Goal: Task Accomplishment & Management: Manage account settings

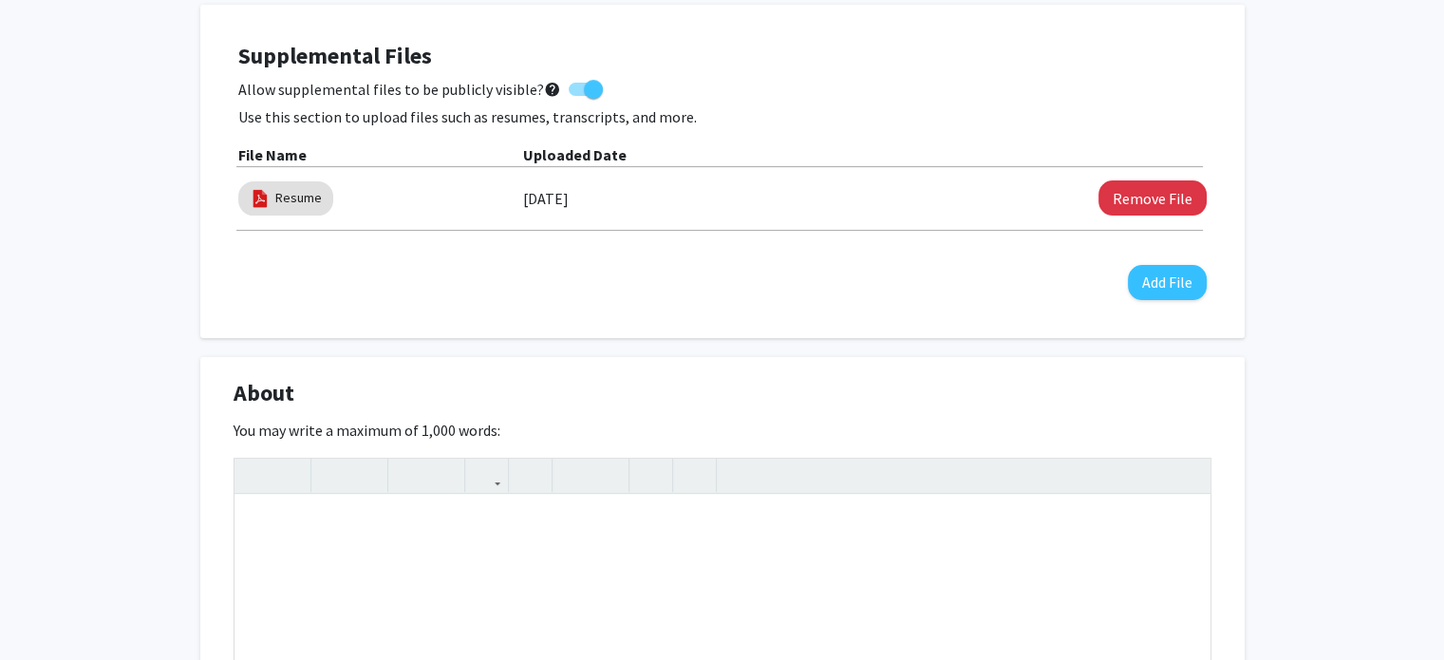
scroll to position [523, 0]
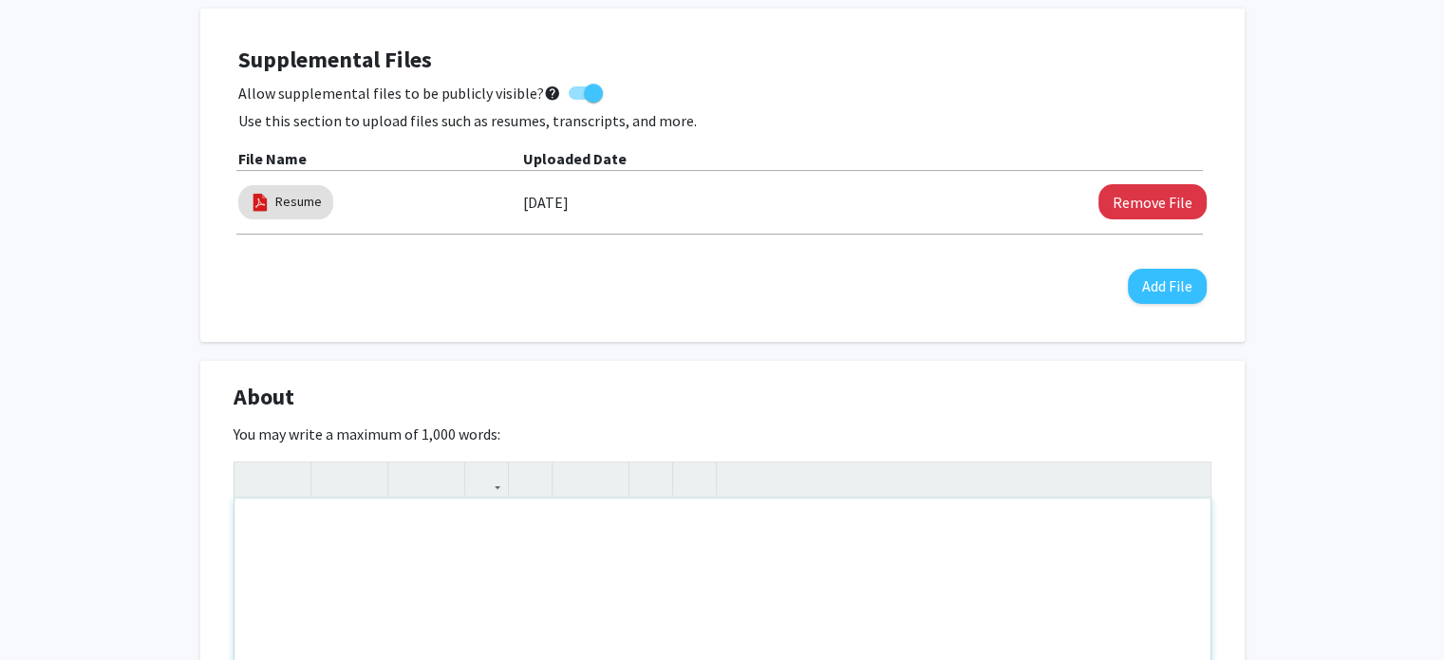
click at [382, 508] on div "To enrich screen reader interactions, please activate Accessibility in Grammarl…" at bounding box center [722, 640] width 976 height 285
paste div "To enrich screen reader interactions, please activate Accessibility in Grammarl…"
type textarea "<p>Graduate student in Computer Science at [PERSON_NAME][GEOGRAPHIC_DATA][PERSO…"
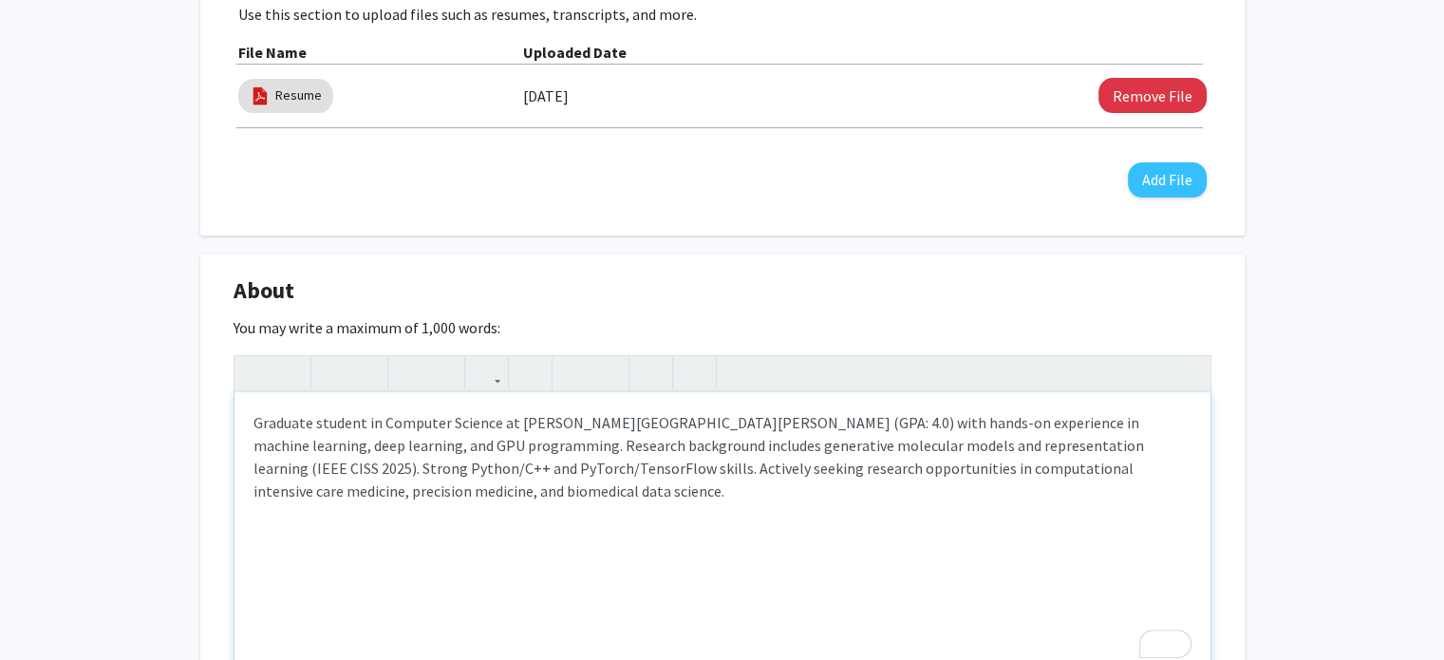
scroll to position [627, 0]
drag, startPoint x: 1040, startPoint y: 421, endPoint x: 1130, endPoint y: 423, distance: 90.2
click at [1130, 423] on p "Graduate student in Computer Science at [PERSON_NAME][GEOGRAPHIC_DATA][PERSON_N…" at bounding box center [722, 458] width 938 height 91
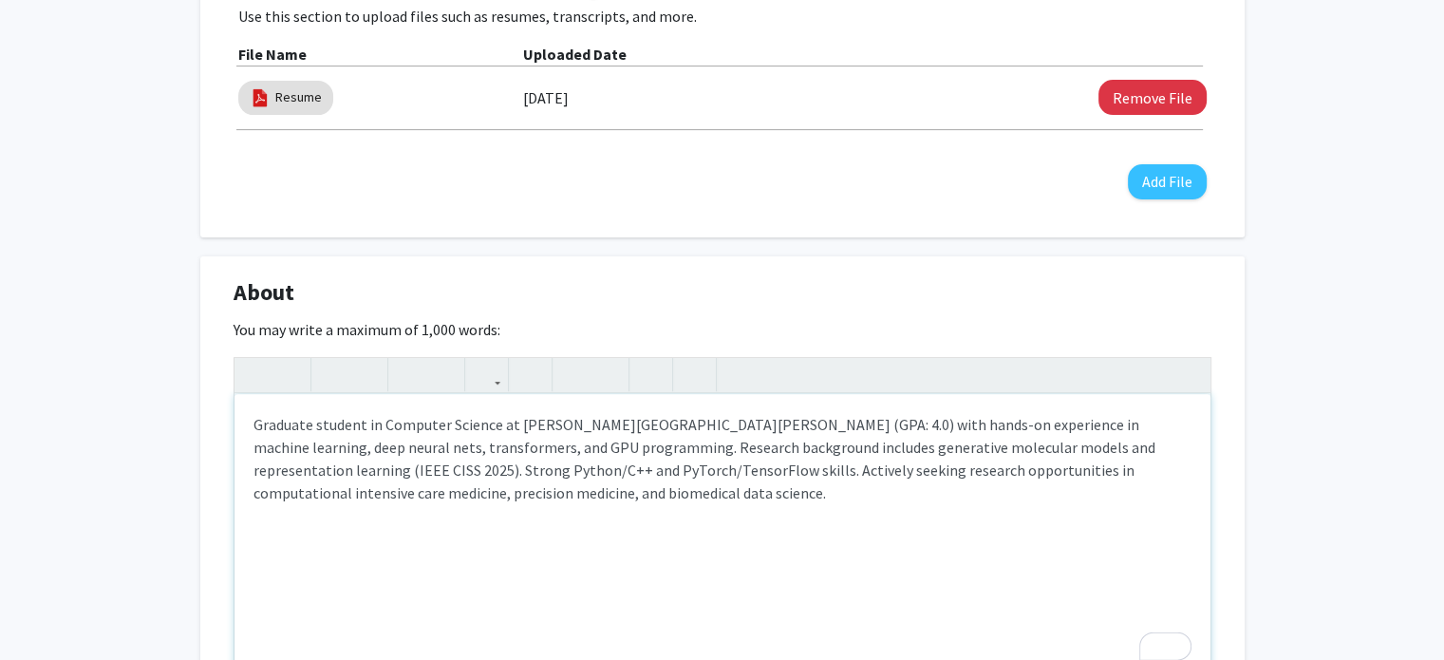
click at [837, 490] on p "Graduate student in Computer Science at [PERSON_NAME][GEOGRAPHIC_DATA][PERSON_N…" at bounding box center [722, 458] width 938 height 91
click at [573, 469] on p "Graduate student in Computer Science at [PERSON_NAME][GEOGRAPHIC_DATA][PERSON_N…" at bounding box center [722, 458] width 938 height 91
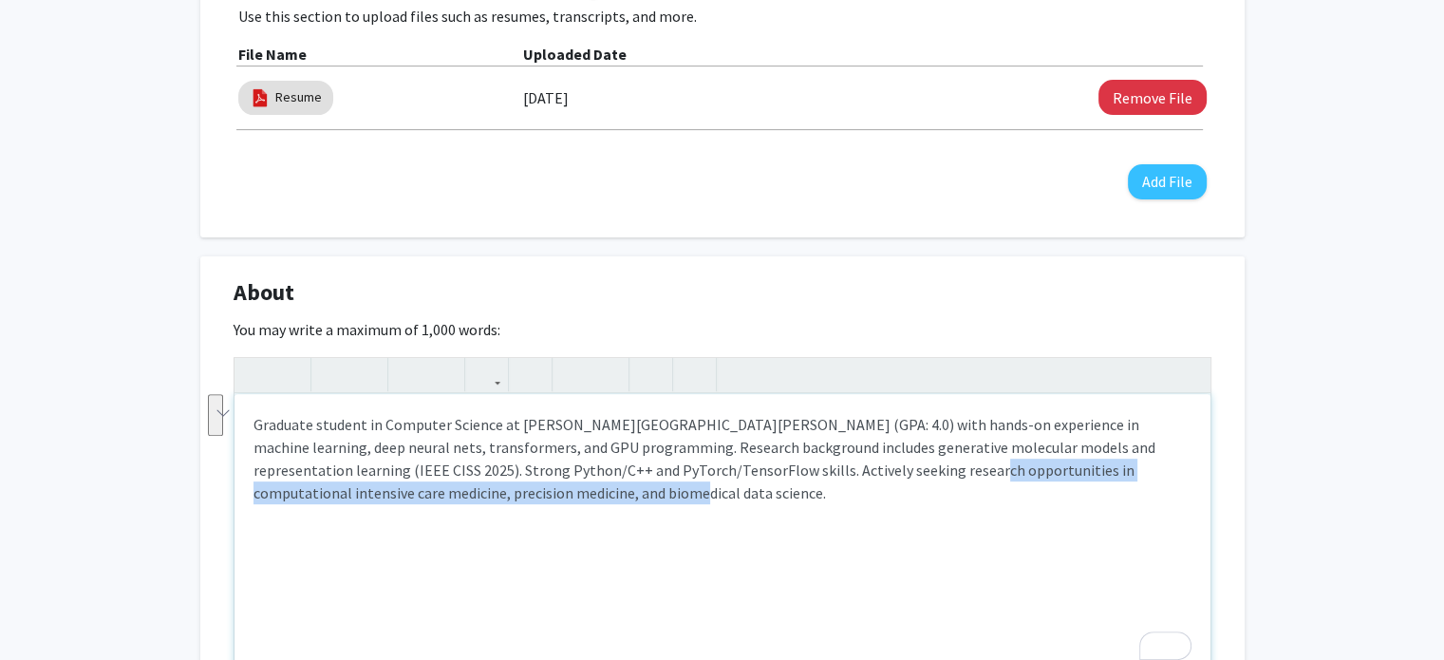
drag, startPoint x: 838, startPoint y: 468, endPoint x: 888, endPoint y: 493, distance: 56.0
click at [888, 493] on p "Graduate student in Computer Science at [PERSON_NAME][GEOGRAPHIC_DATA][PERSON_N…" at bounding box center [722, 458] width 938 height 91
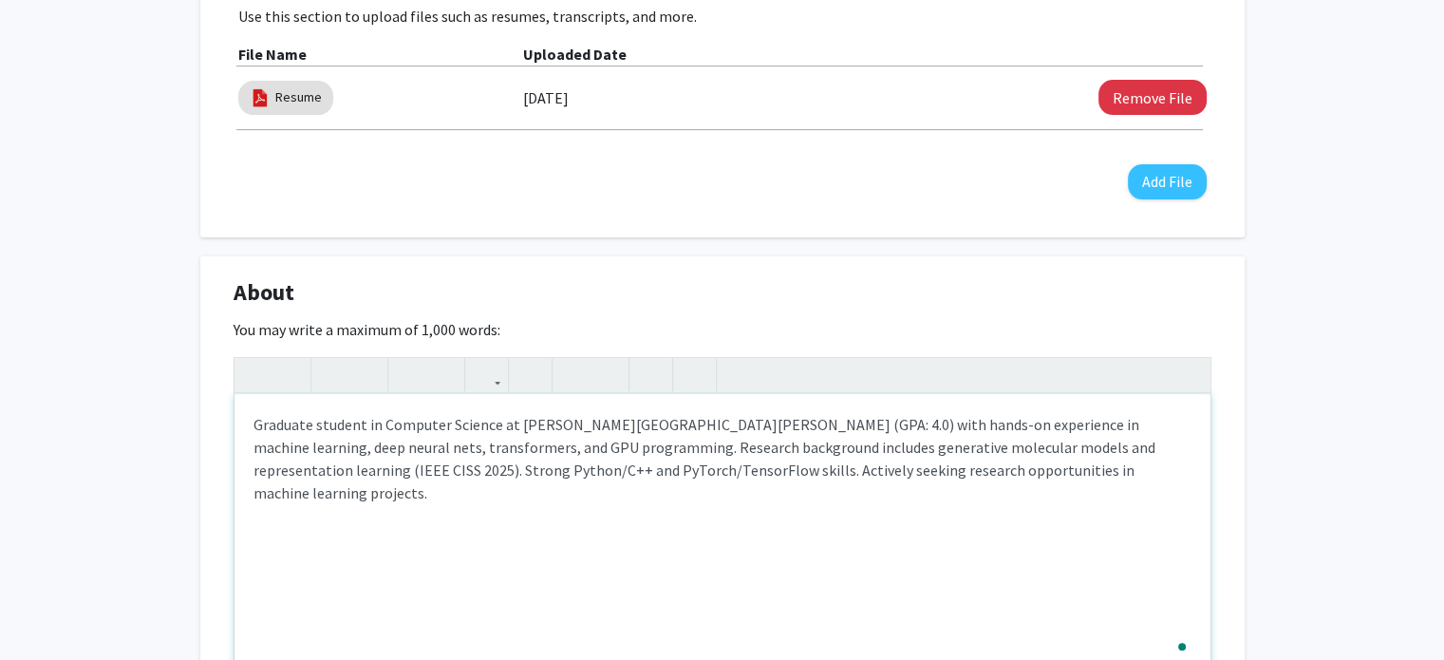
type textarea "<p>Graduate student in Computer Science at [PERSON_NAME][GEOGRAPHIC_DATA][PERSO…"
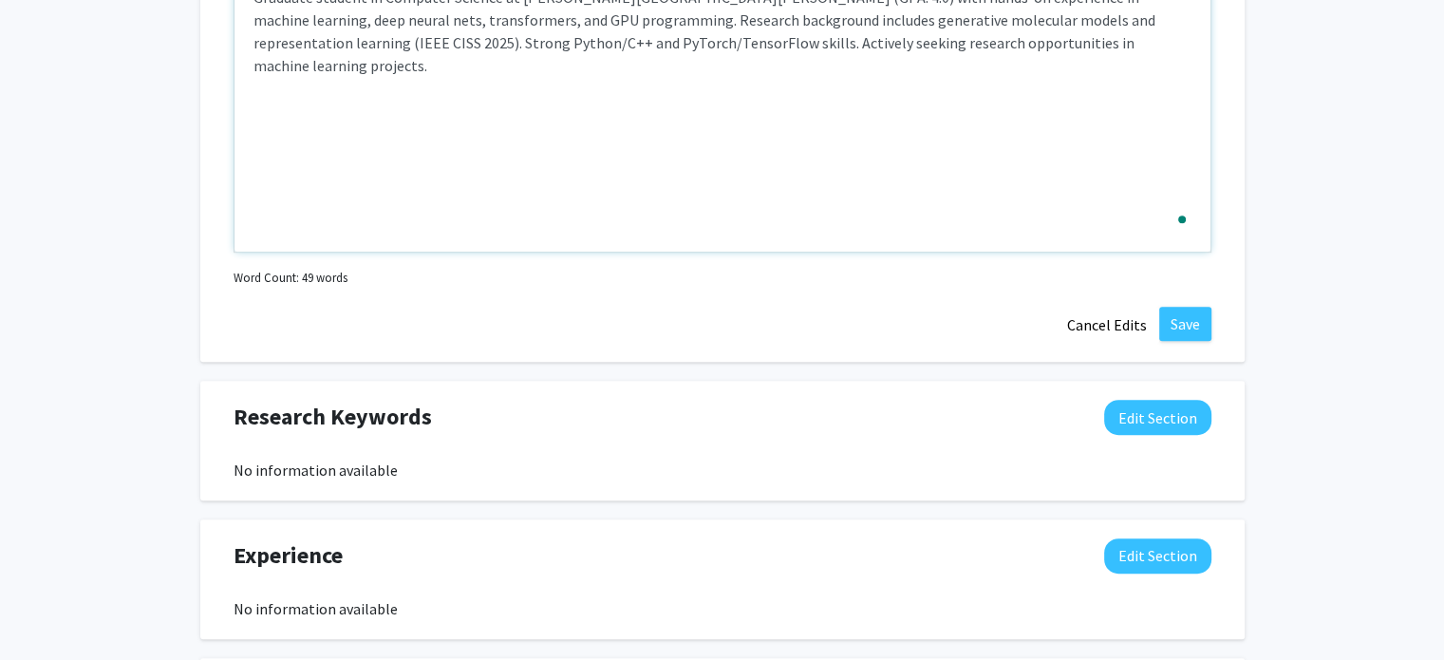
scroll to position [1058, 0]
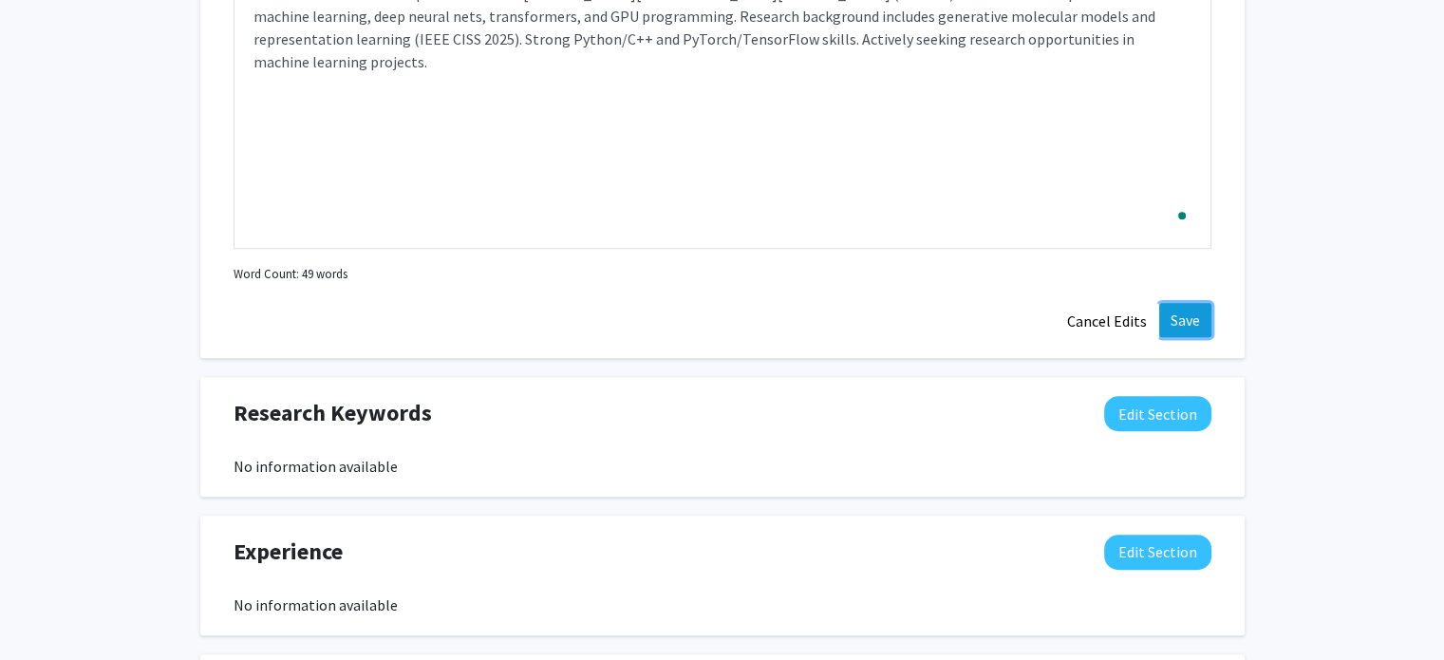
click at [1190, 315] on button "Save" at bounding box center [1185, 320] width 52 height 34
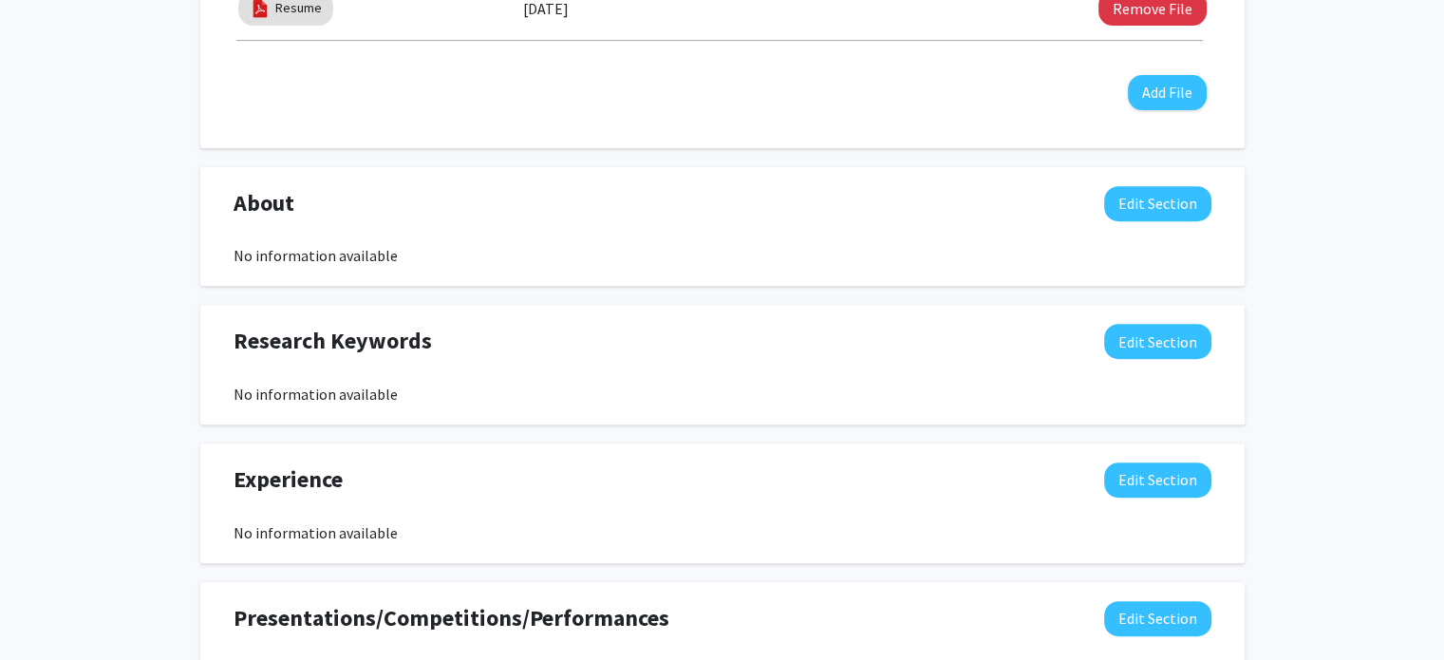
scroll to position [710, 0]
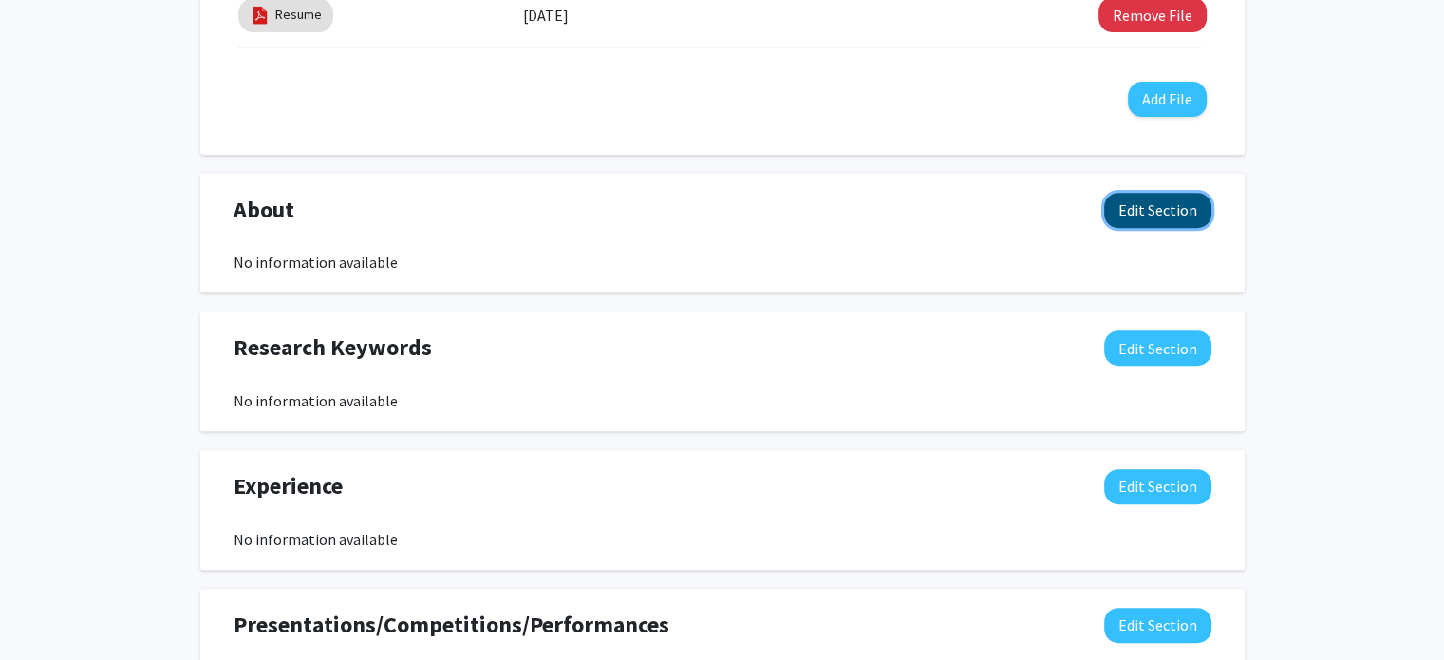
click at [1137, 218] on button "Edit Section" at bounding box center [1157, 210] width 107 height 35
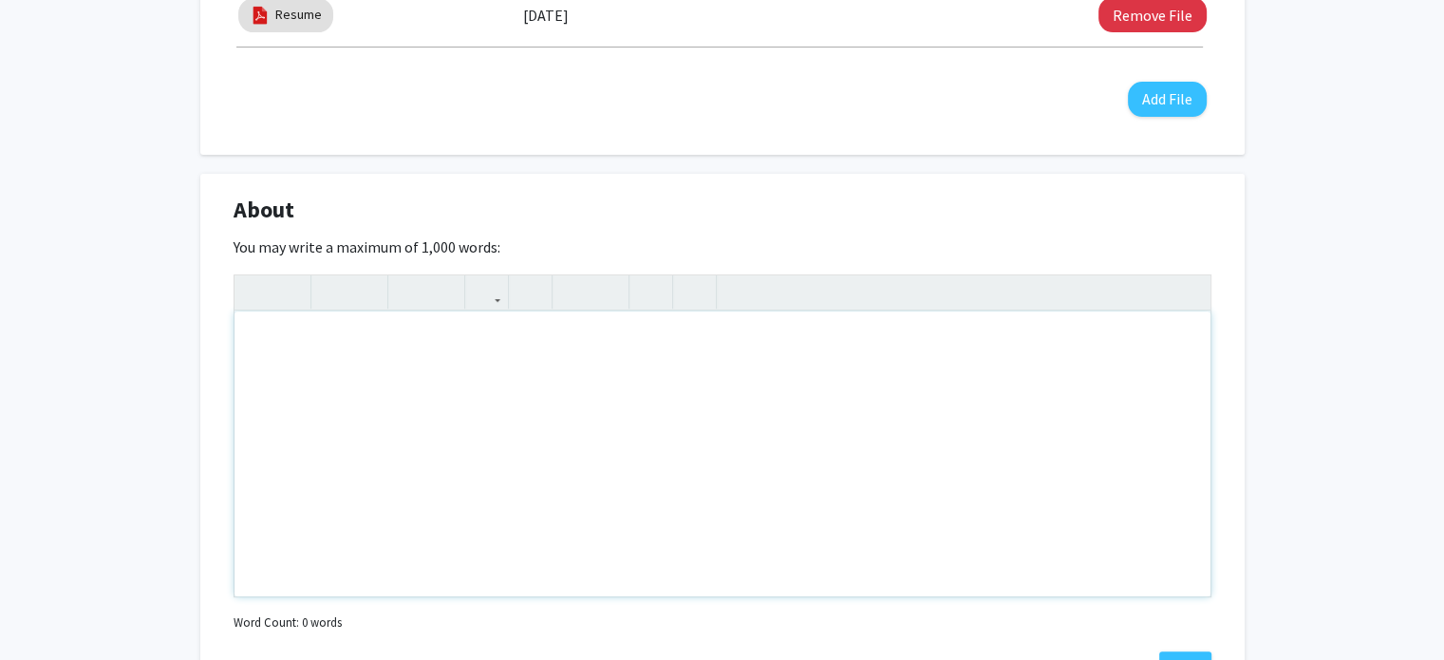
click at [934, 445] on div "Note to users with screen readers: Please deactivate our accessibility plugin f…" at bounding box center [722, 453] width 976 height 285
paste div "To enrich screen reader interactions, please activate Accessibility in Grammarl…"
type textarea "<p>Graduate student in Computer Science at [PERSON_NAME][GEOGRAPHIC_DATA][PERSO…"
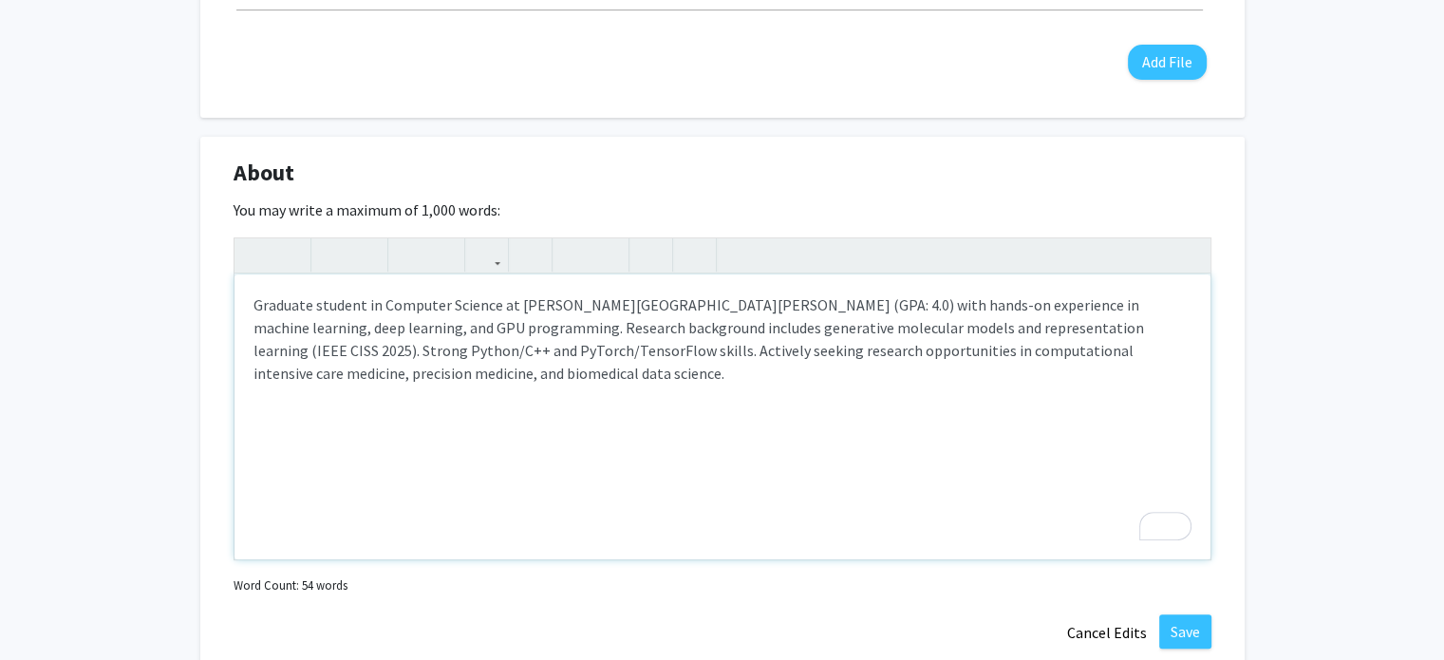
scroll to position [748, 0]
click at [1093, 299] on p "Graduate student in Computer Science at [PERSON_NAME][GEOGRAPHIC_DATA][PERSON_N…" at bounding box center [722, 337] width 938 height 91
click at [716, 378] on p "Graduate student in Computer Science at [PERSON_NAME][GEOGRAPHIC_DATA][PERSON_N…" at bounding box center [722, 337] width 938 height 91
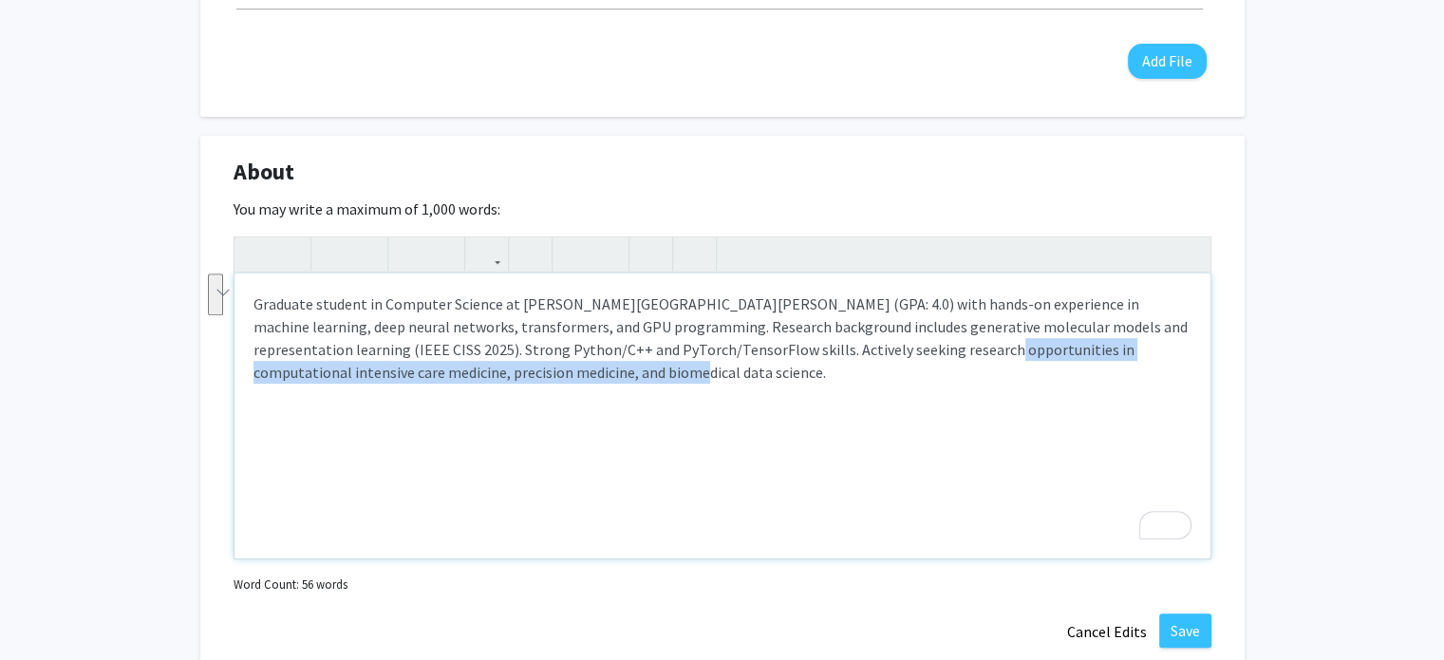
drag, startPoint x: 845, startPoint y: 352, endPoint x: 869, endPoint y: 368, distance: 29.5
click at [869, 368] on p "Graduate student in Computer Science at [PERSON_NAME][GEOGRAPHIC_DATA][PERSON_N…" at bounding box center [722, 337] width 938 height 91
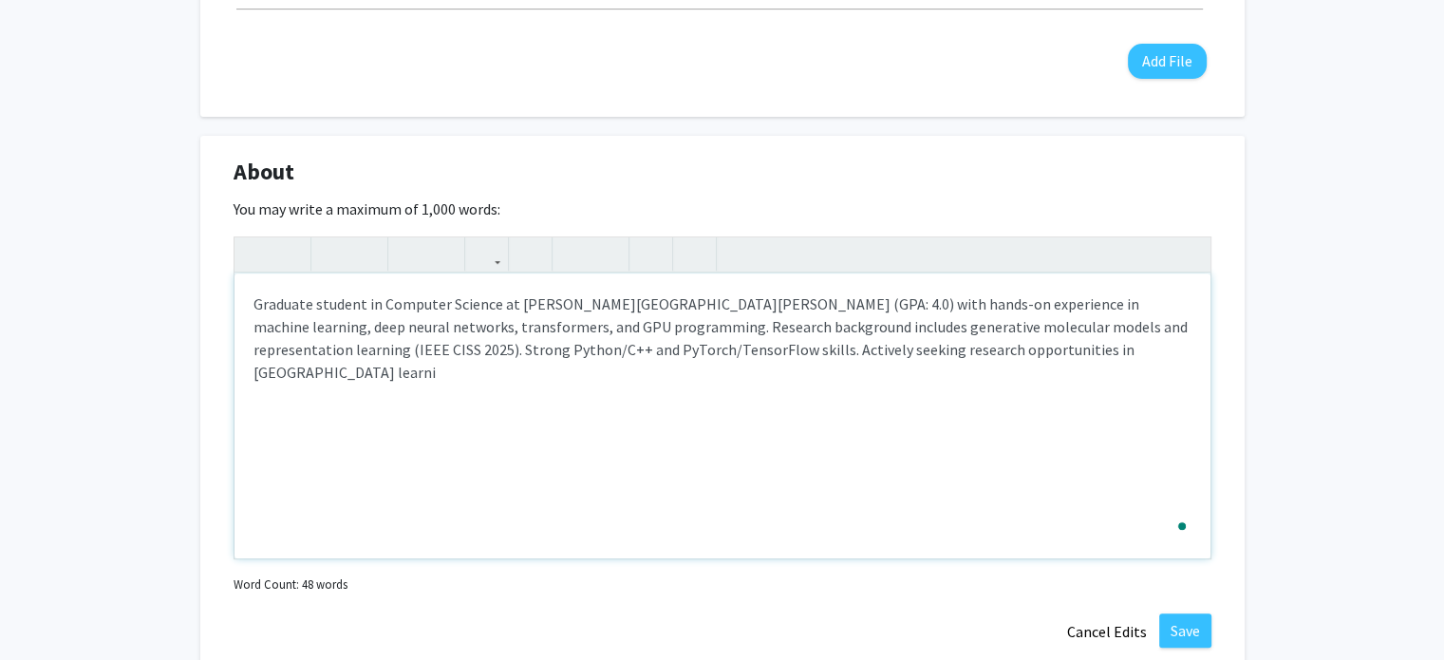
type textarea "<p>Graduate student in Computer Science at [PERSON_NAME][GEOGRAPHIC_DATA][PERSO…"
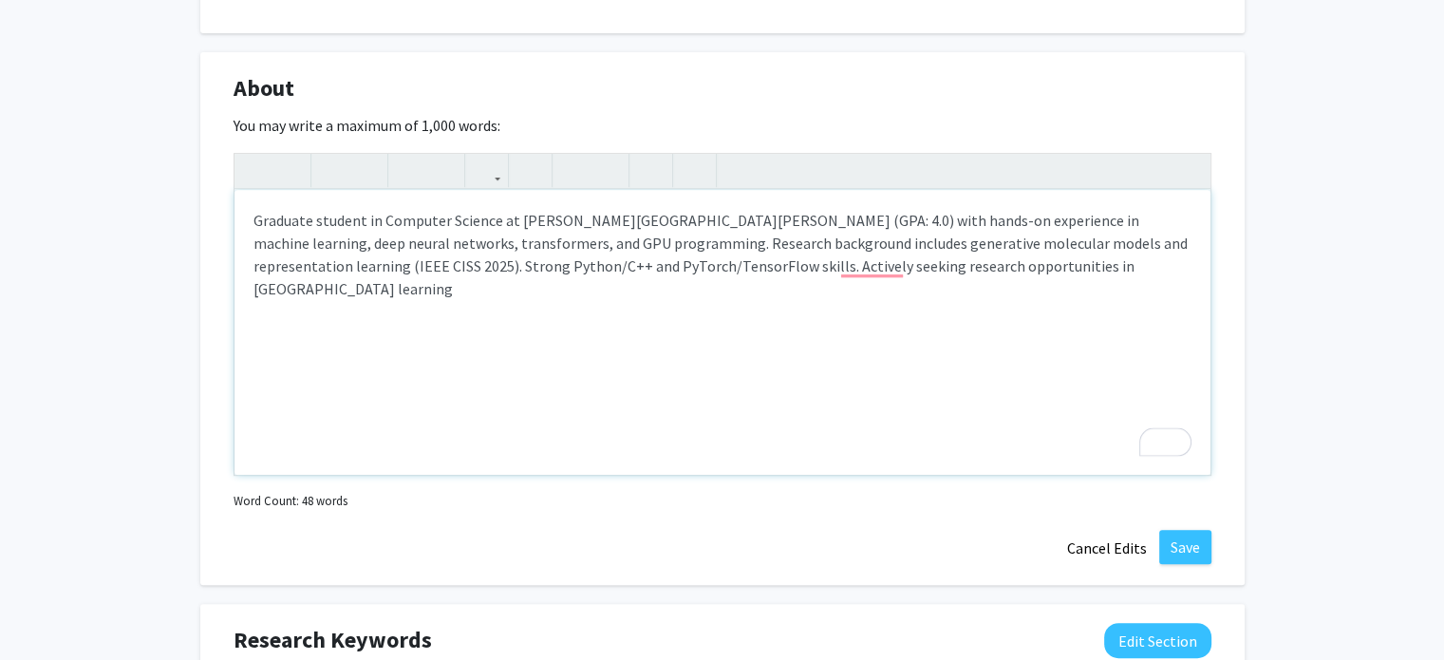
scroll to position [831, 0]
click at [1165, 539] on button "Save" at bounding box center [1185, 547] width 52 height 34
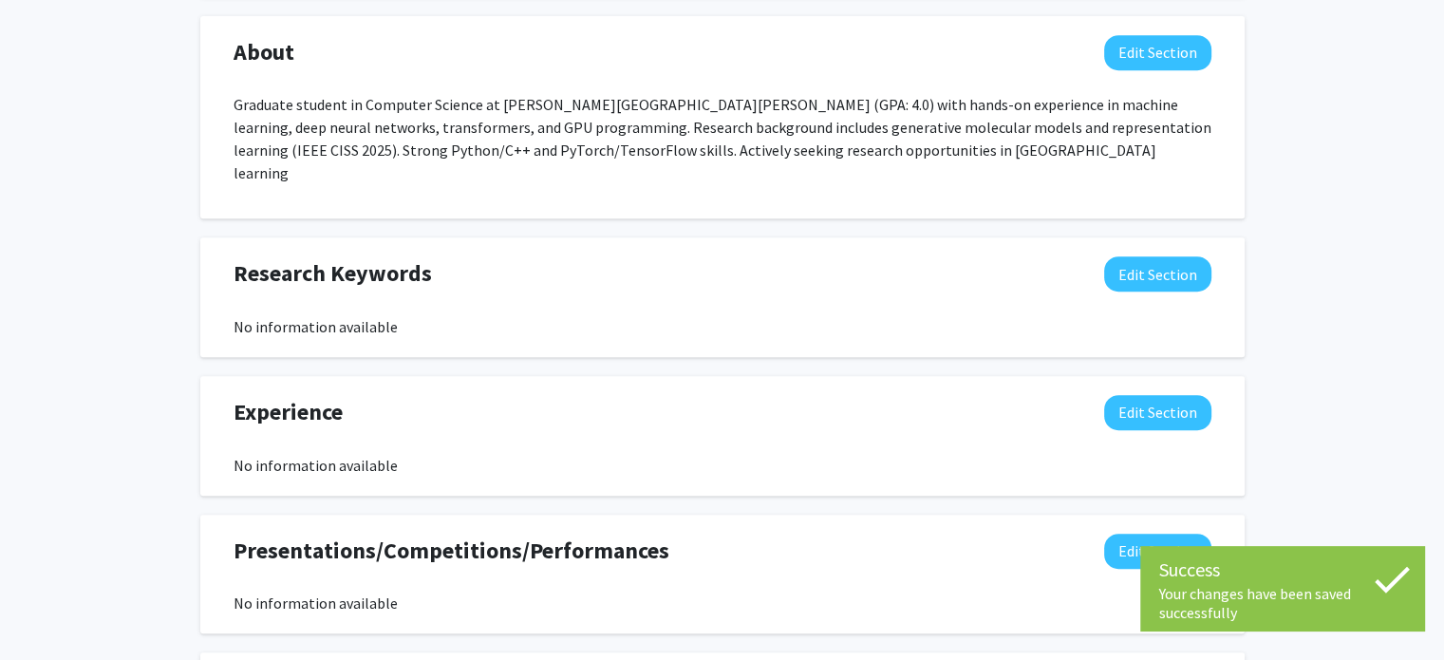
scroll to position [868, 0]
click at [1153, 255] on button "Edit Section" at bounding box center [1157, 272] width 107 height 35
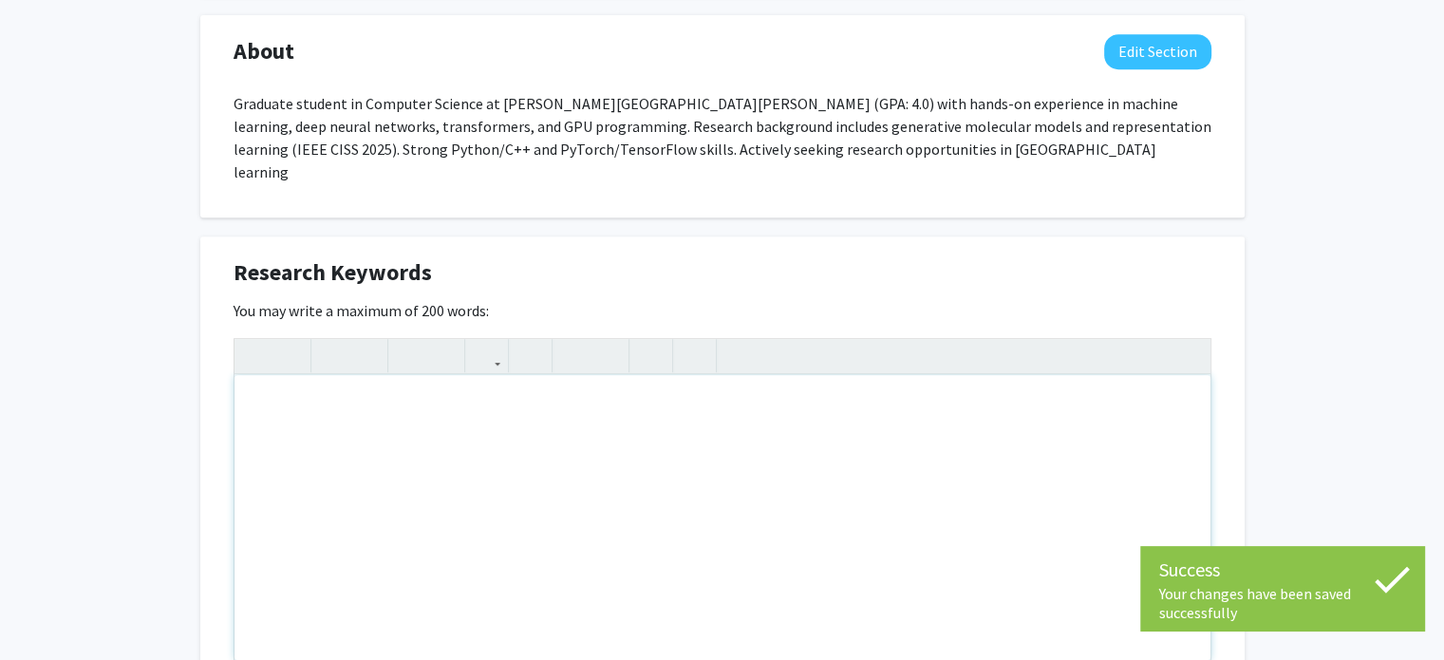
click at [692, 423] on div "Note to users with screen readers: Please deactivate our accessibility plugin f…" at bounding box center [722, 517] width 976 height 285
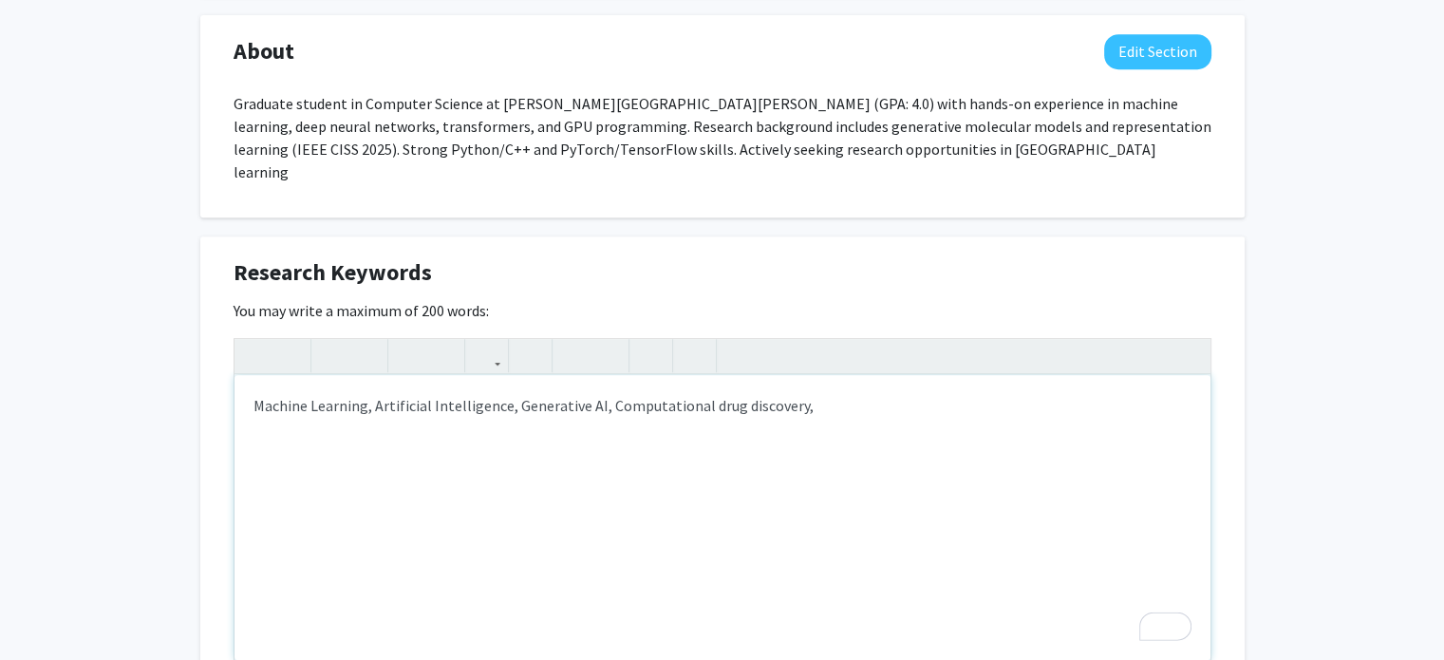
click at [706, 382] on div "Machine Learning, Artificial Intelligence, Generative AI, Computational drug di…" at bounding box center [722, 517] width 976 height 285
click at [739, 378] on div "Machine Learning, Artificial Intelligence, Generative AI, Computational Drug di…" at bounding box center [722, 517] width 976 height 285
click at [842, 396] on div "Machine Learning, Artificial Intelligence, Generative AI, Computational Drug Di…" at bounding box center [722, 517] width 976 height 285
click at [839, 382] on div "Machine Learning, Artificial Intelligence, Generative AI, Computational Drug Di…" at bounding box center [722, 517] width 976 height 285
click at [953, 381] on div "Machine Learning, Artificial Intelligence, Generative AI, Computational Drug Di…" at bounding box center [722, 517] width 976 height 285
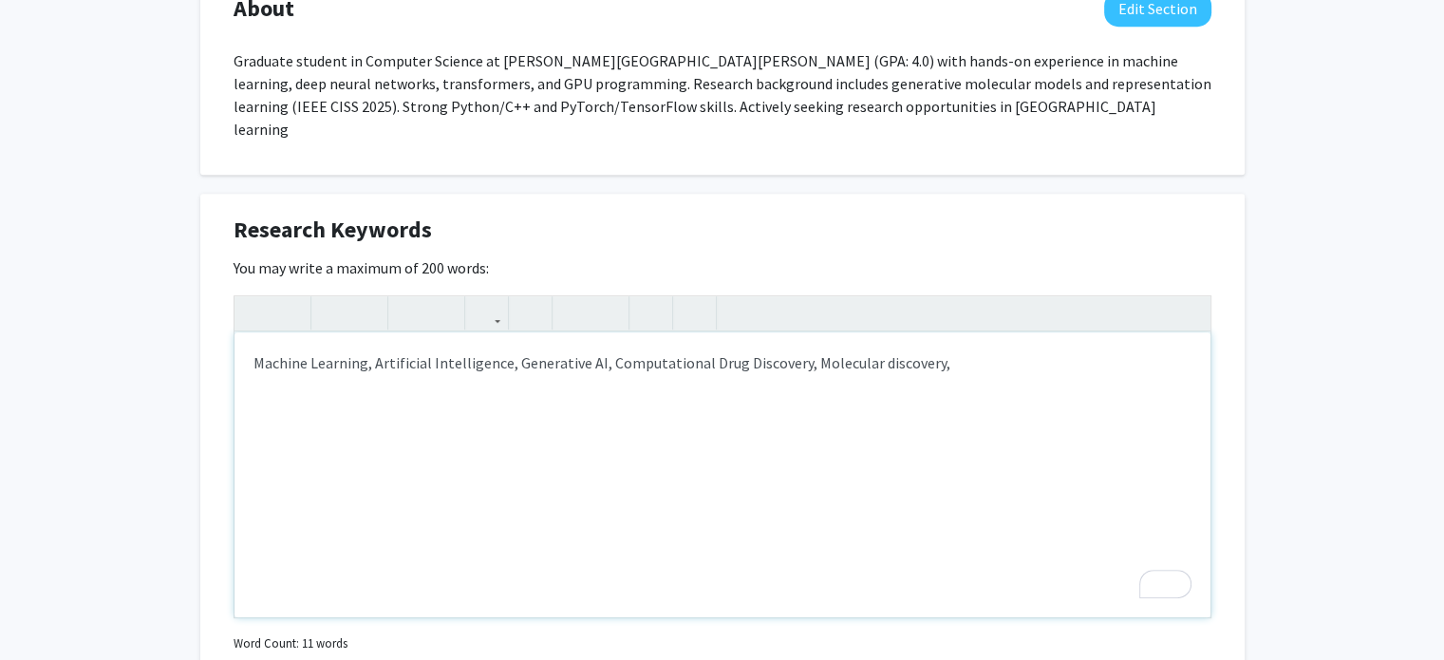
scroll to position [911, 0]
type textarea "Machine Learning, Artificial Intelligence, Generative AI, Computational Drug Di…"
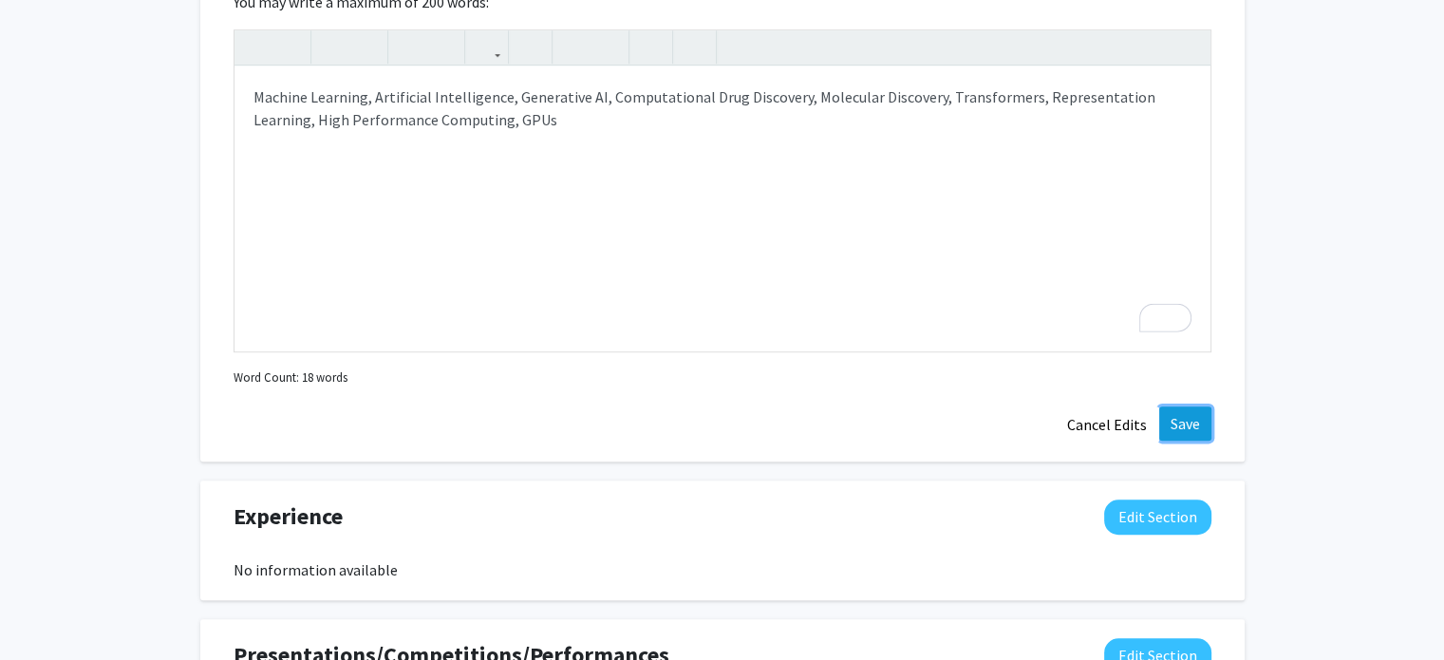
click at [1188, 406] on button "Save" at bounding box center [1185, 423] width 52 height 34
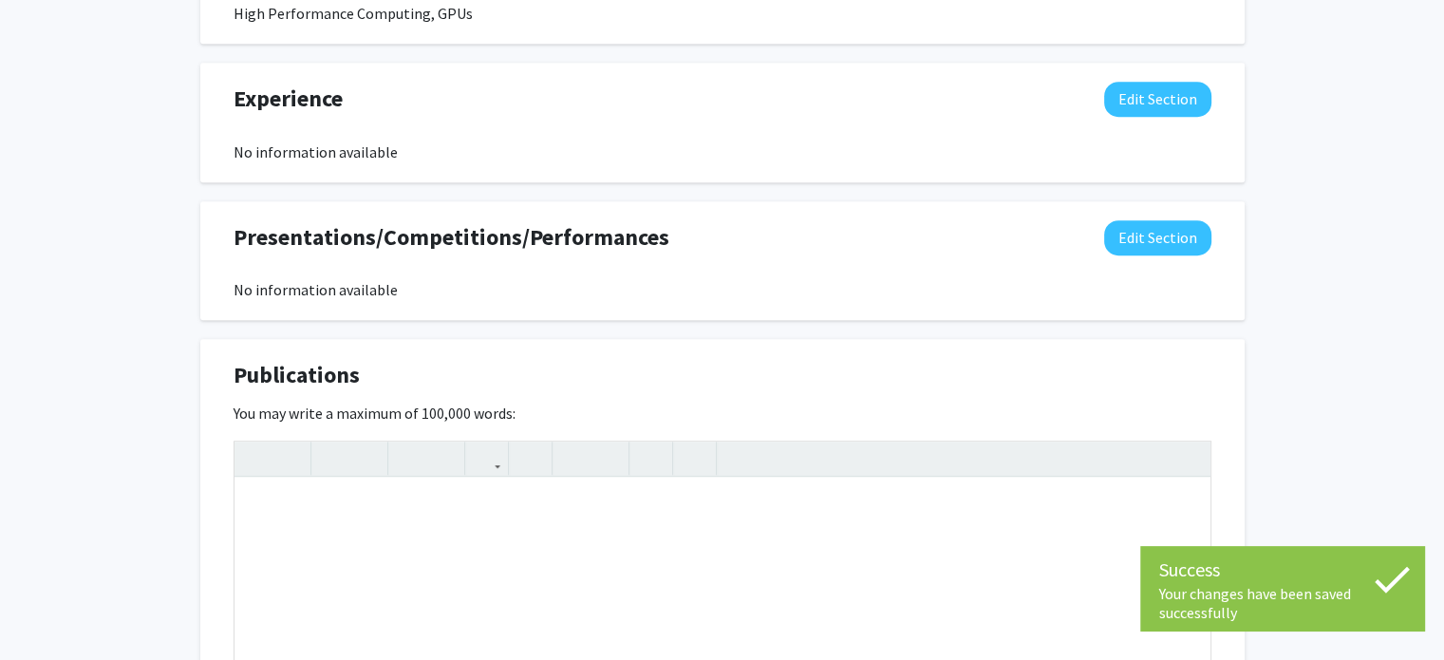
scroll to position [1200, 0]
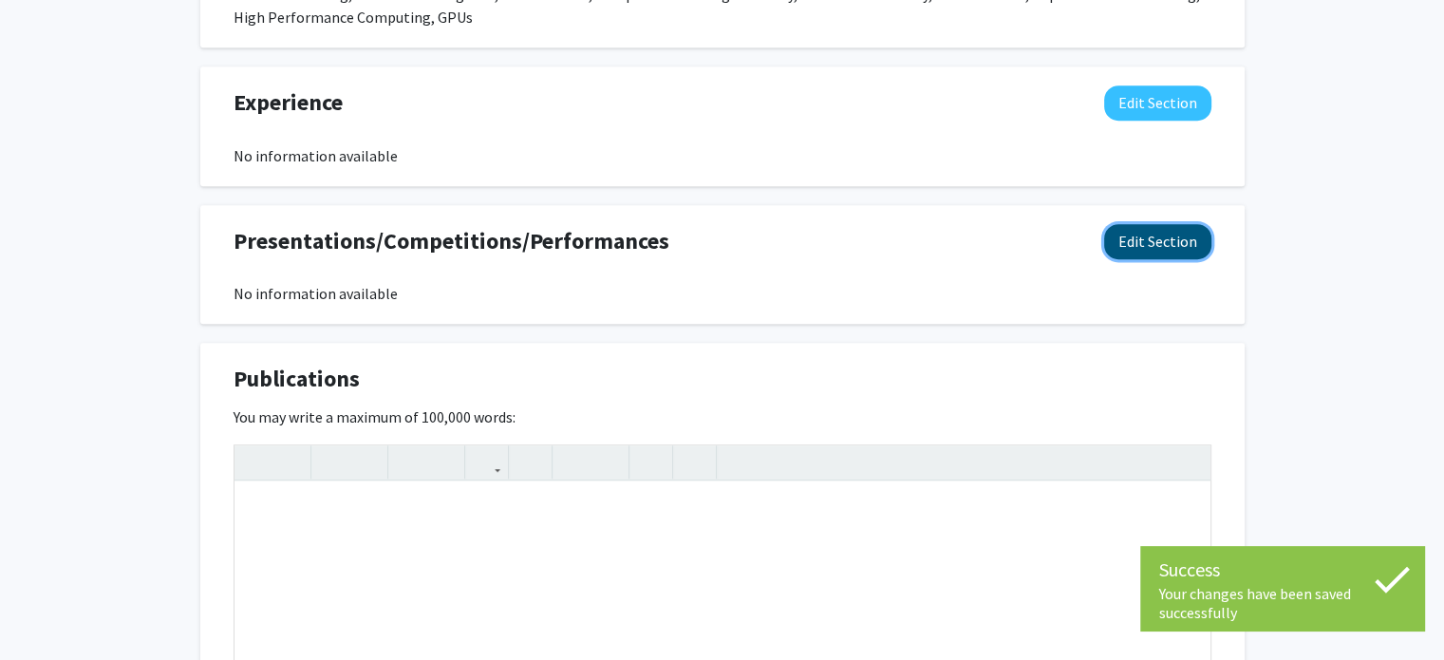
click at [1178, 224] on button "Edit Section" at bounding box center [1157, 241] width 107 height 35
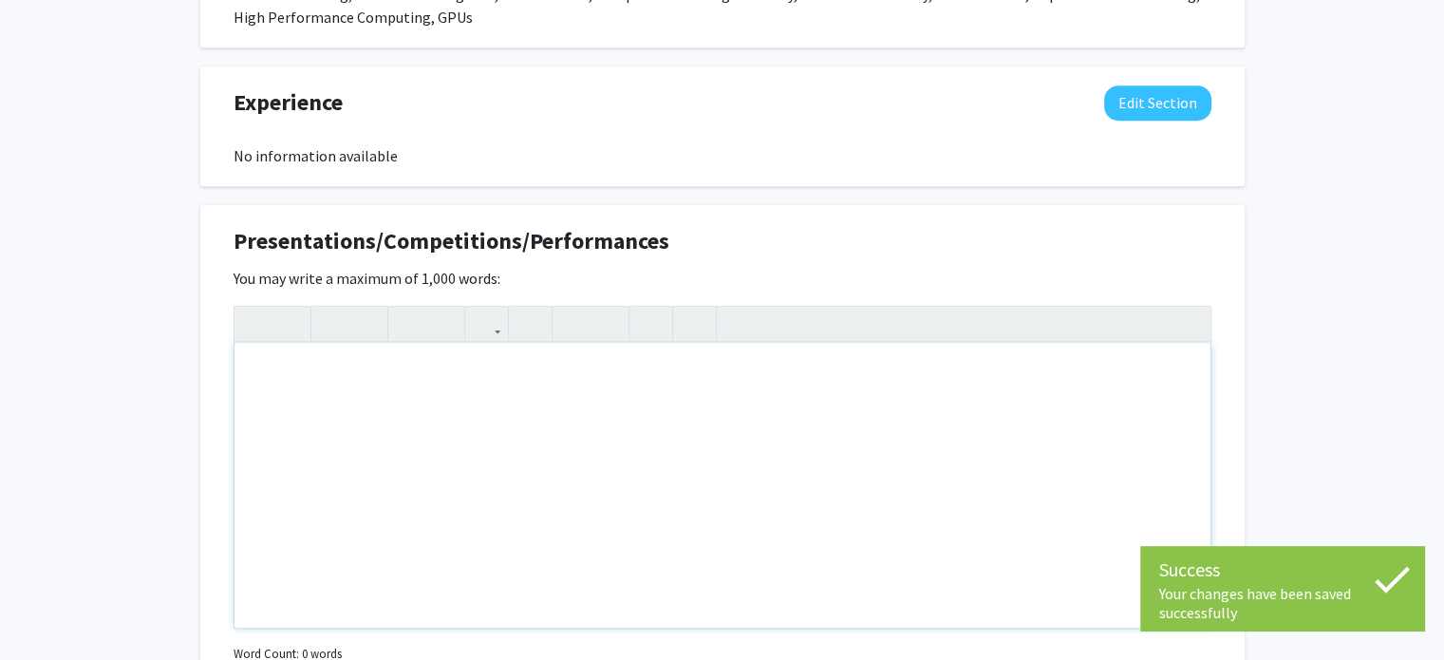
click at [615, 348] on div "Note to users with screen readers: Please deactivate our accessibility plugin f…" at bounding box center [722, 485] width 976 height 285
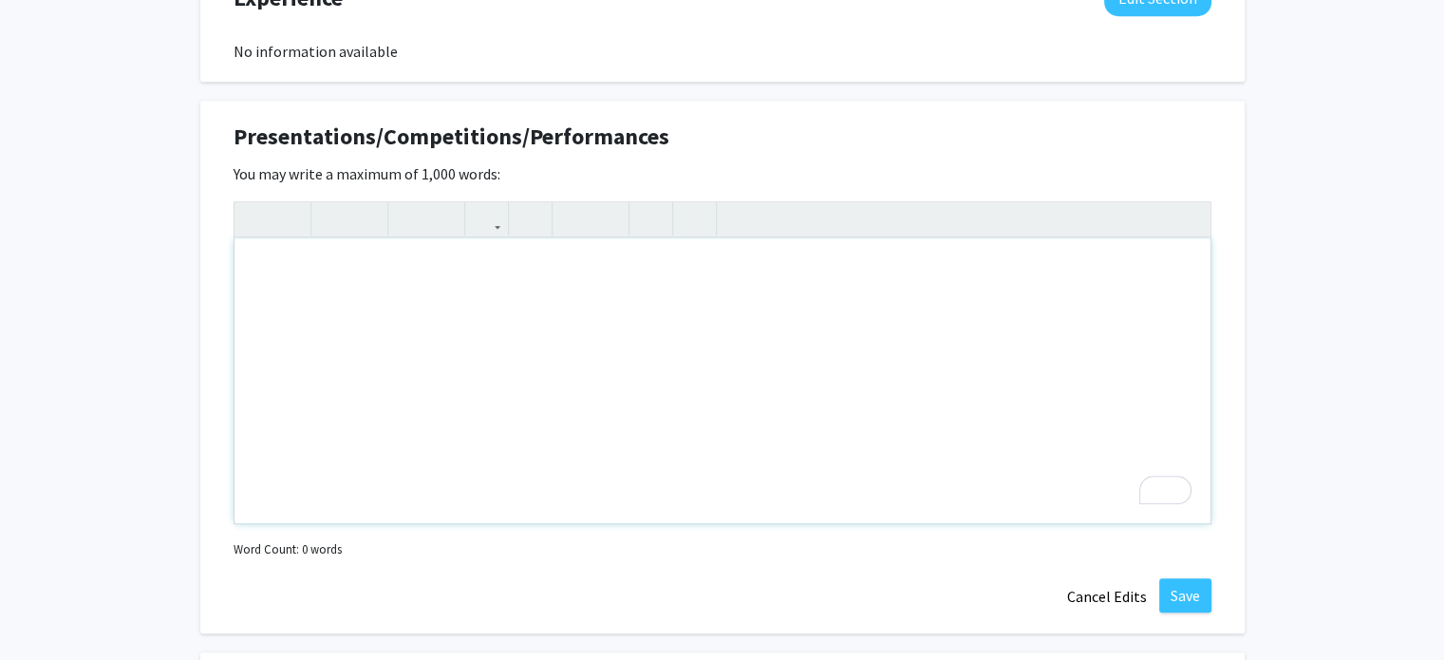
scroll to position [1303, 0]
click at [505, 254] on div "To enrich screen reader interactions, please activate Accessibility in Grammarl…" at bounding box center [722, 381] width 976 height 285
paste div "To enrich screen reader interactions, please activate Accessibility in Grammarl…"
type textarea "<p>[PERSON_NAME], N., [PERSON_NAME], [PERSON_NAME], "Vector Embeddings by Molec…"
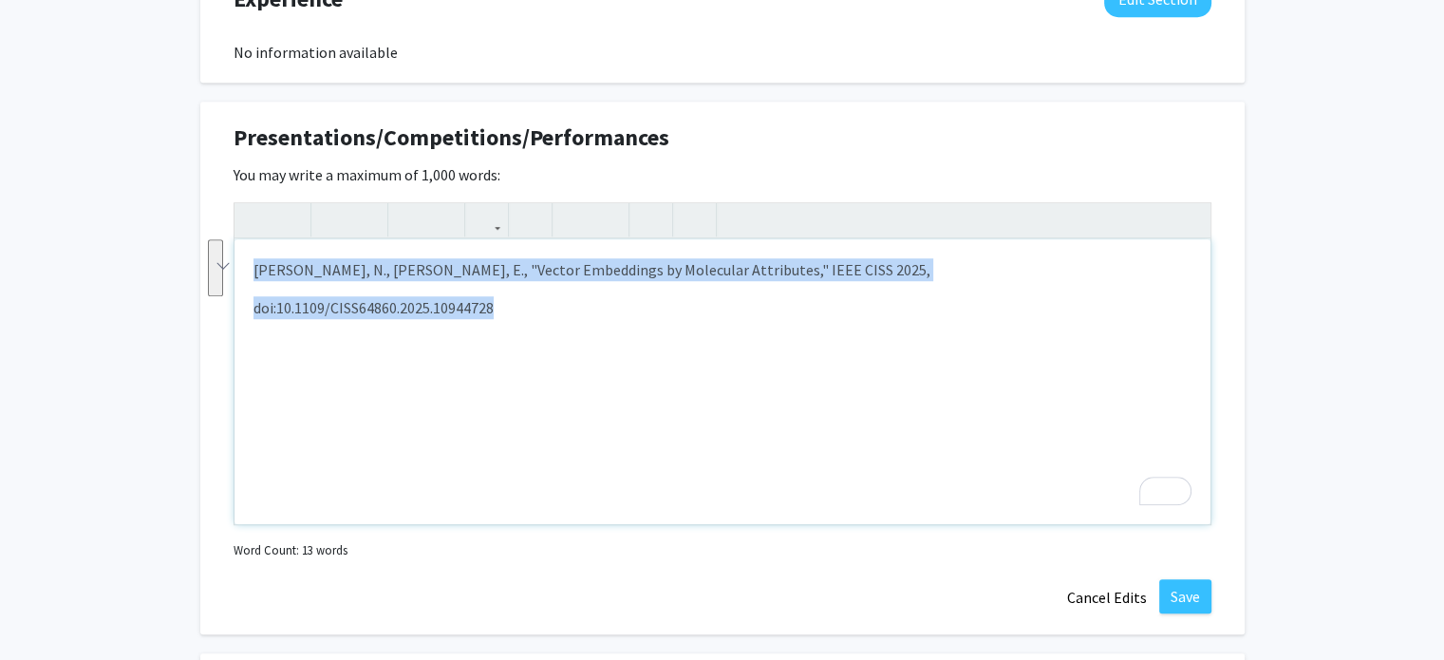
drag, startPoint x: 504, startPoint y: 276, endPoint x: 186, endPoint y: 224, distance: 322.2
click at [186, 224] on div "[PERSON_NAME] Edit Section See Public View help Degree Level: Master's Student …" at bounding box center [722, 75] width 1444 height 2621
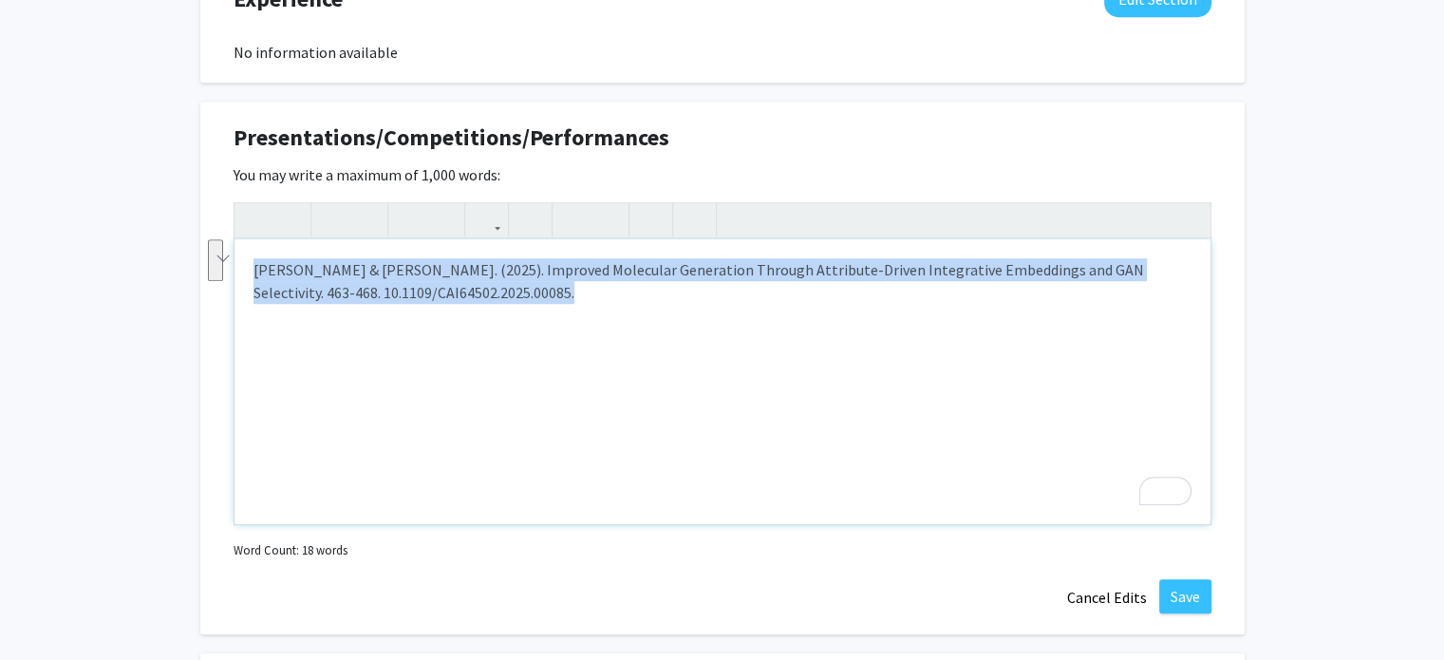
drag, startPoint x: 489, startPoint y: 268, endPoint x: 213, endPoint y: 233, distance: 278.3
click at [213, 233] on div "Presentations/Competitions/Performances Edit Section You may write a maximum of…" at bounding box center [722, 368] width 1044 height 533
type textarea "<p>[PERSON_NAME] and [PERSON_NAME], "Improved Molecular Generation Through Attr…"
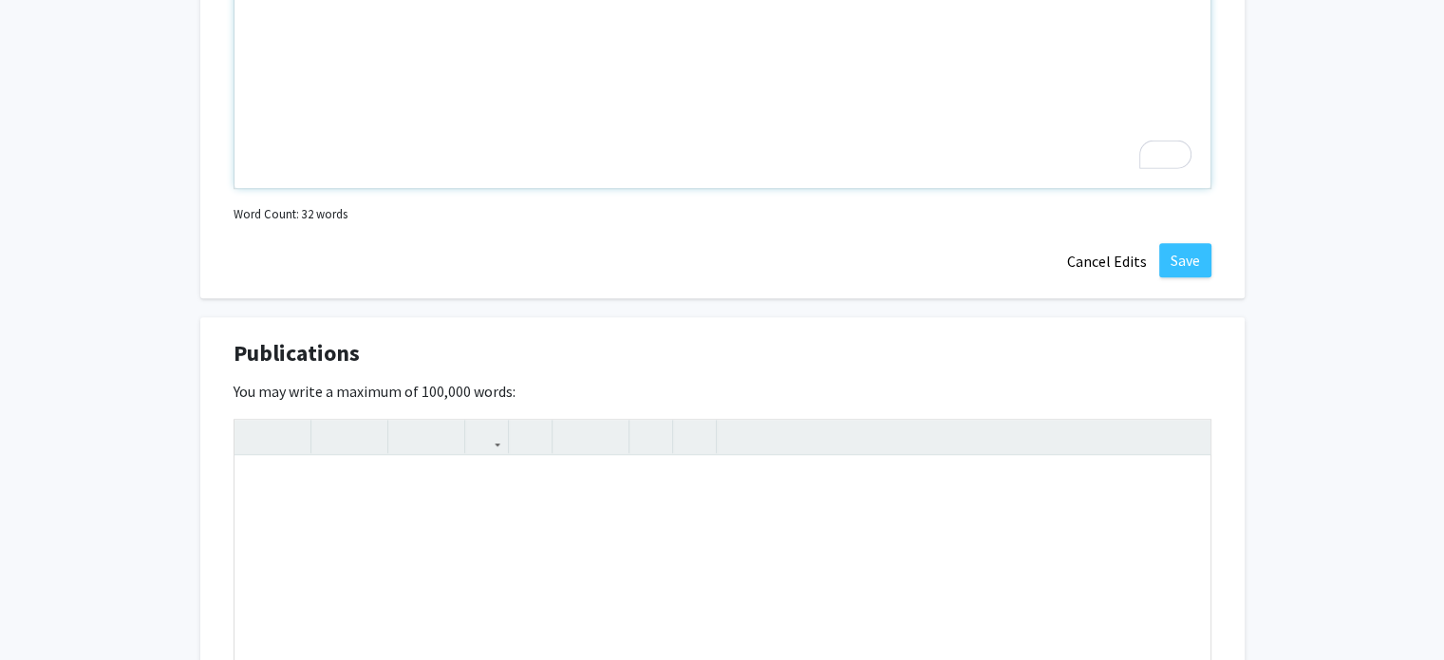
scroll to position [1706, 0]
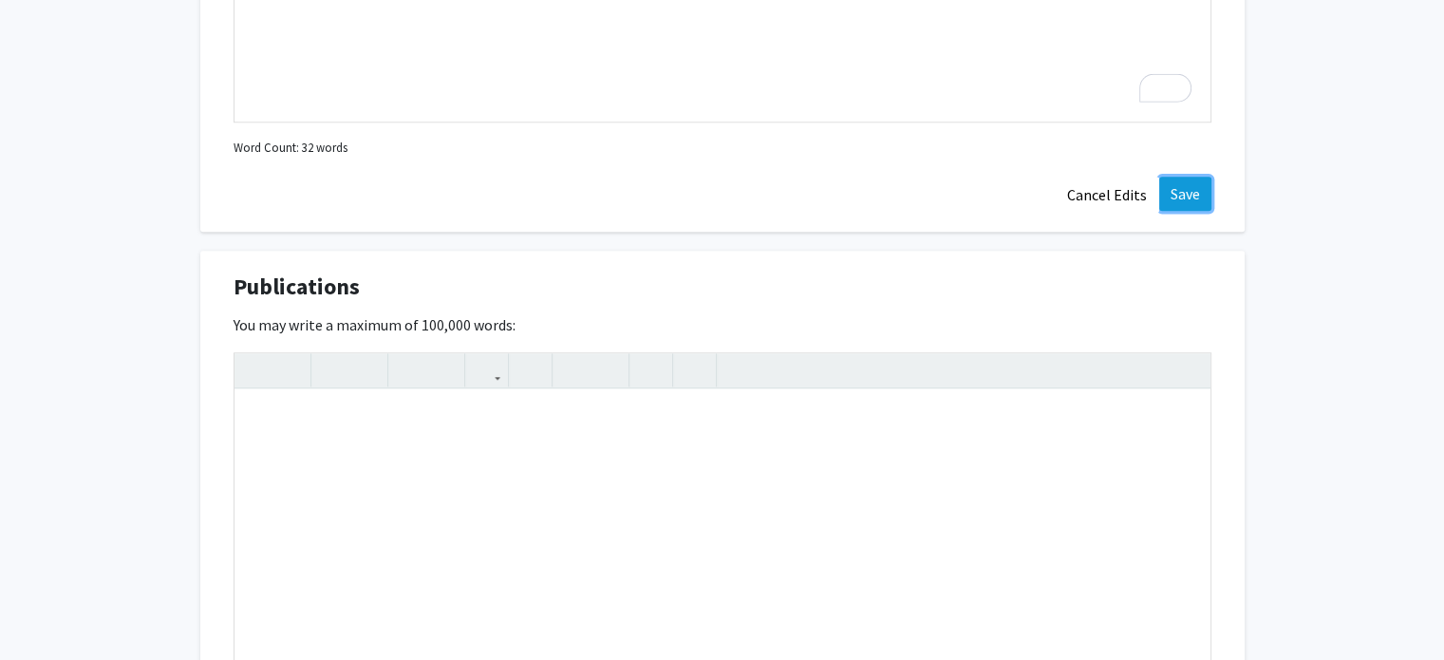
click at [1207, 177] on button "Save" at bounding box center [1185, 194] width 52 height 34
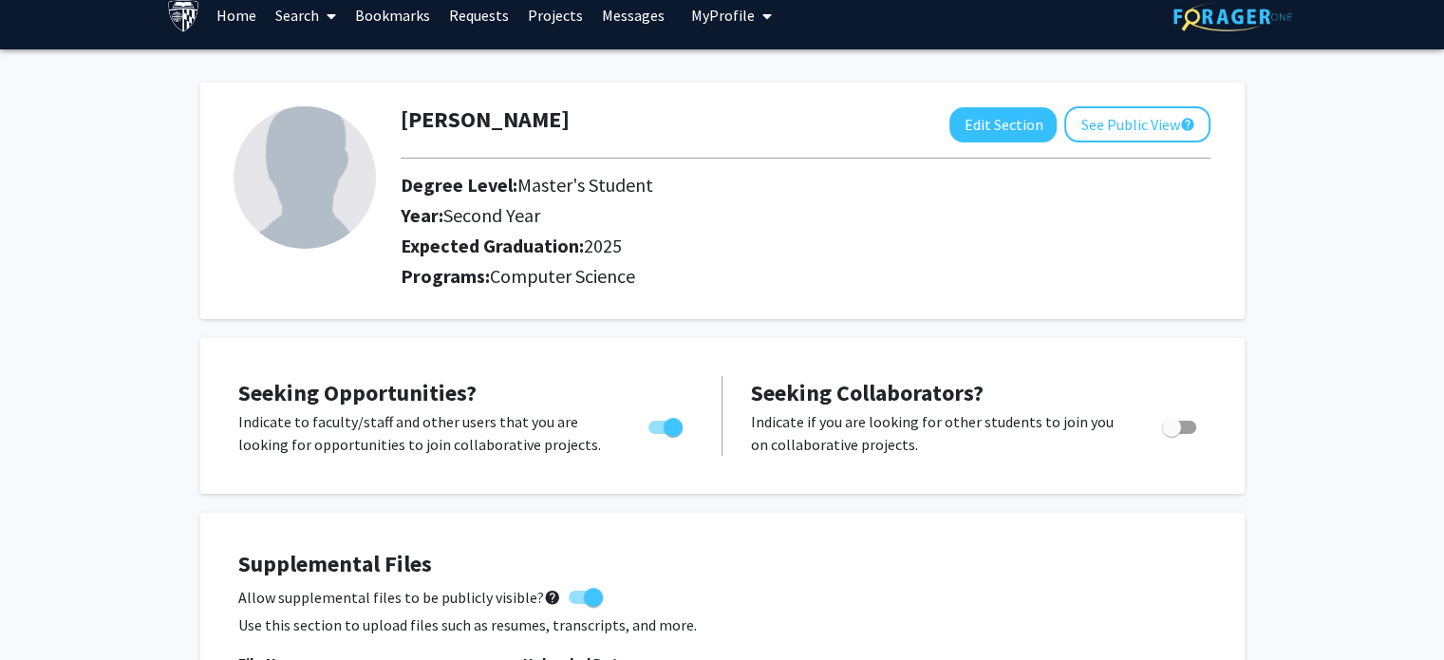
scroll to position [0, 0]
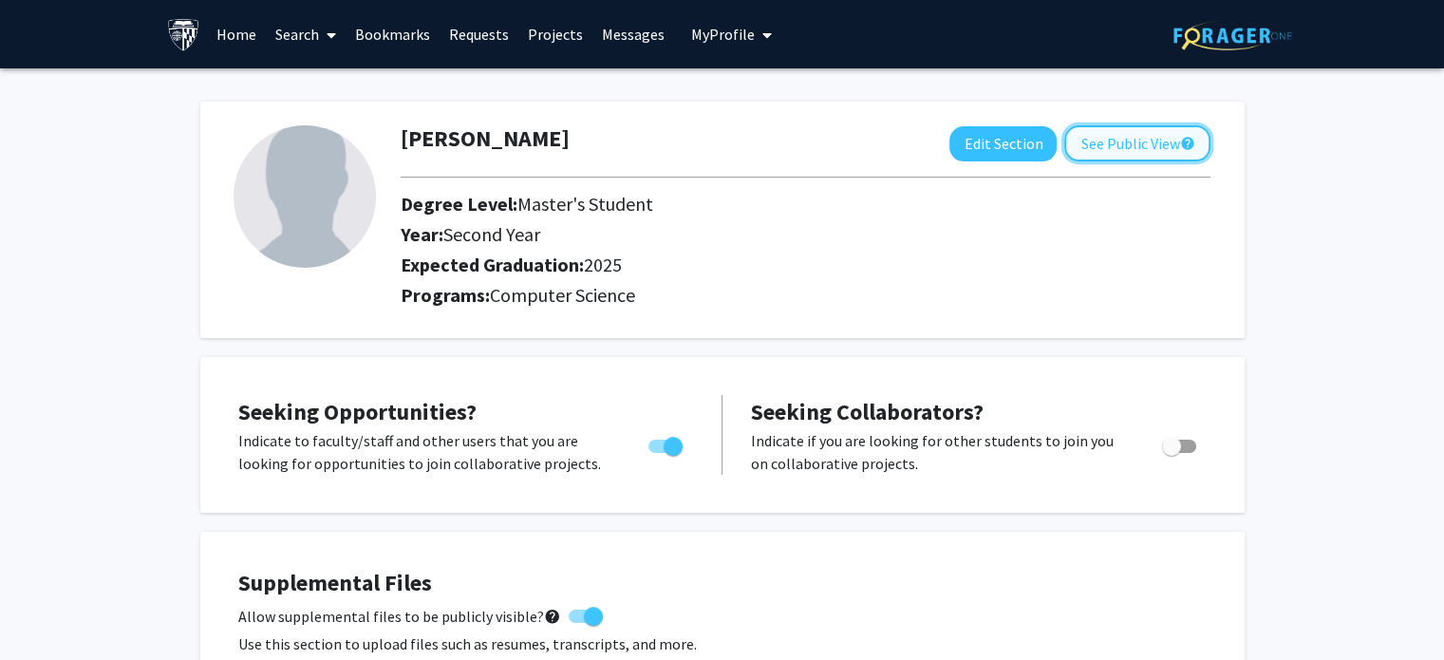
click at [1140, 150] on button "See Public View help" at bounding box center [1137, 143] width 146 height 36
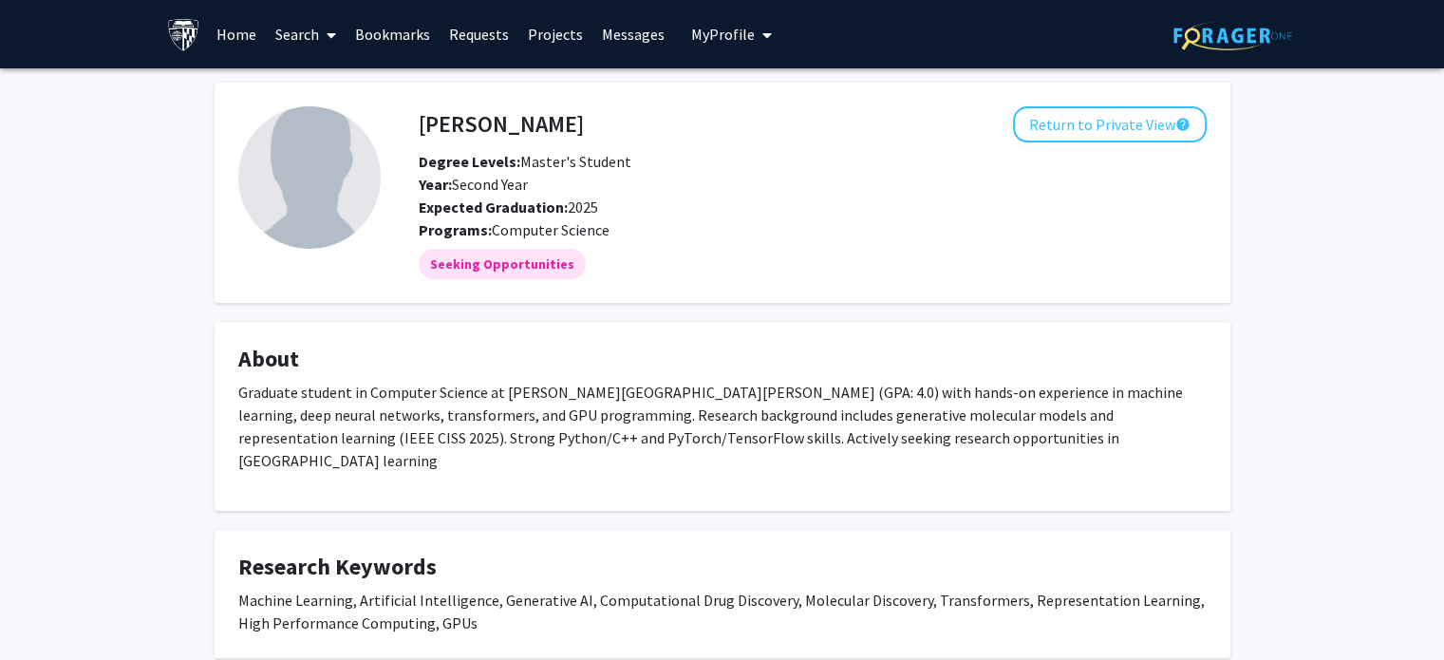
click at [239, 38] on link "Home" at bounding box center [236, 34] width 59 height 66
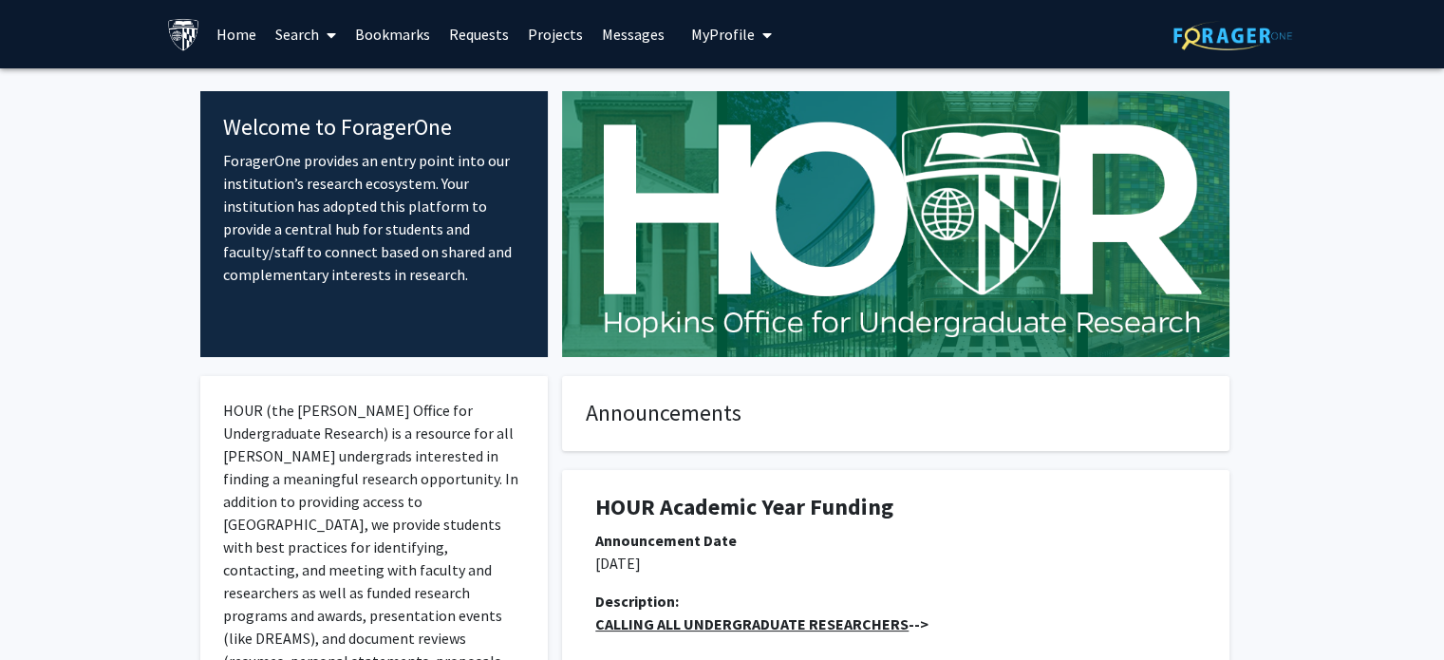
click at [421, 30] on link "Bookmarks" at bounding box center [392, 34] width 94 height 66
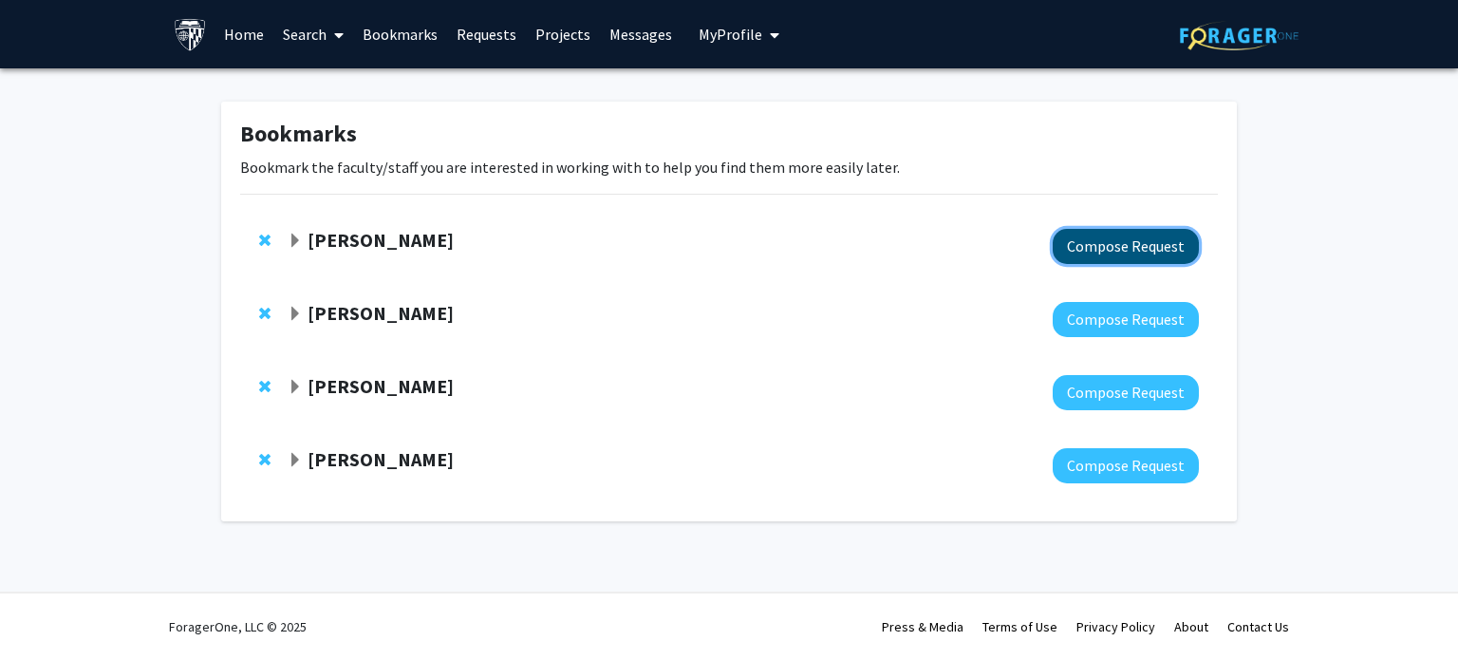
click at [1116, 233] on button "Compose Request" at bounding box center [1126, 246] width 146 height 35
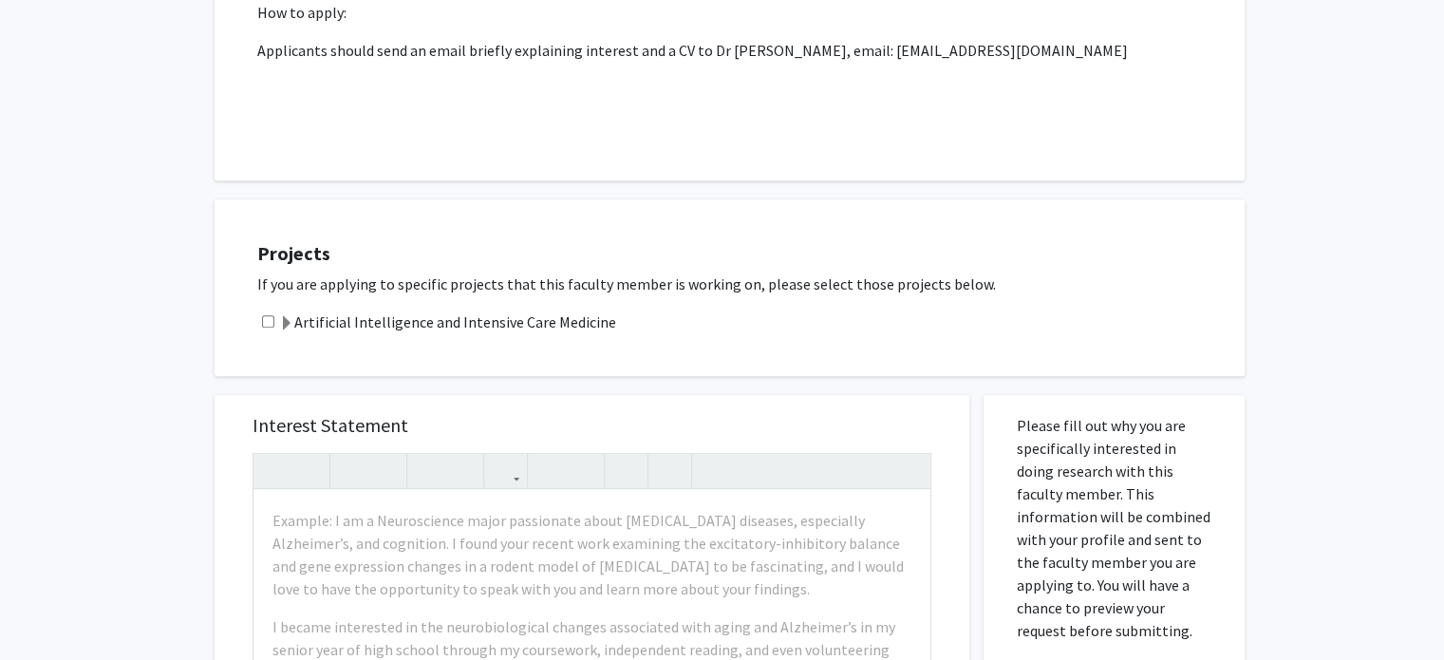
scroll to position [904, 0]
click at [283, 318] on span at bounding box center [286, 325] width 15 height 15
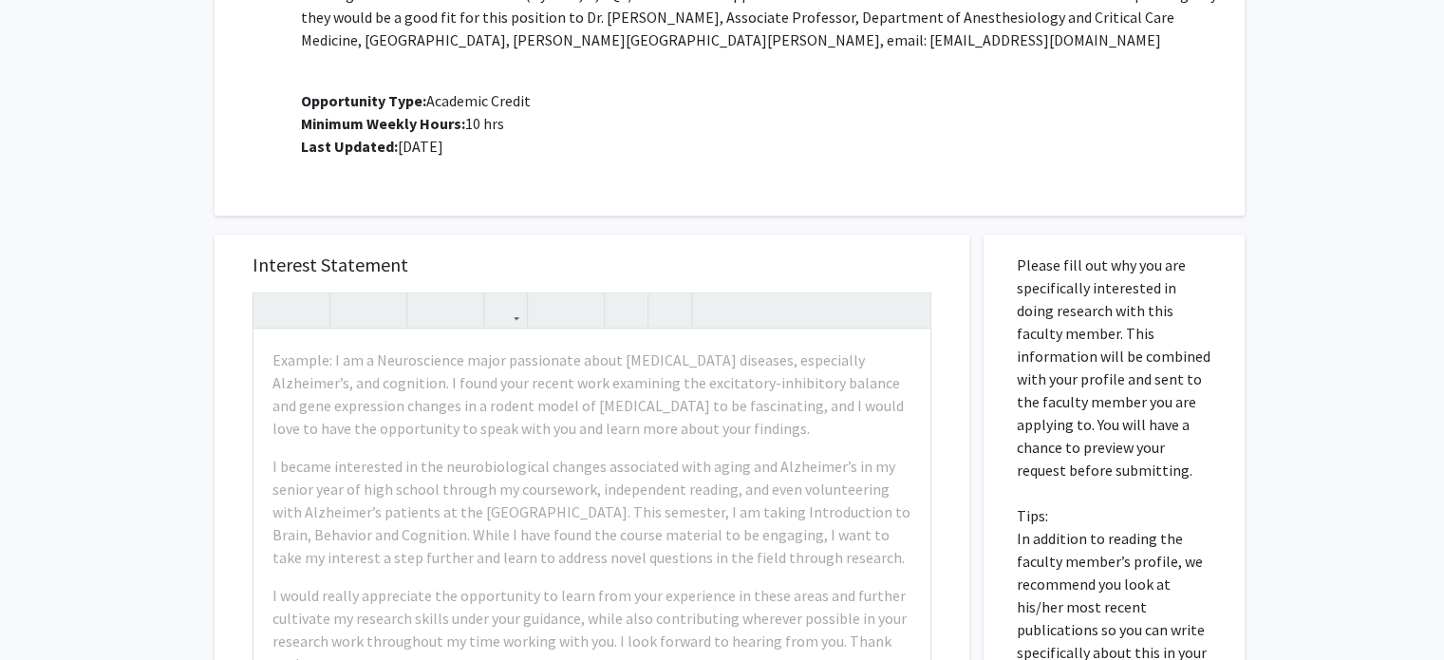
scroll to position [1257, 0]
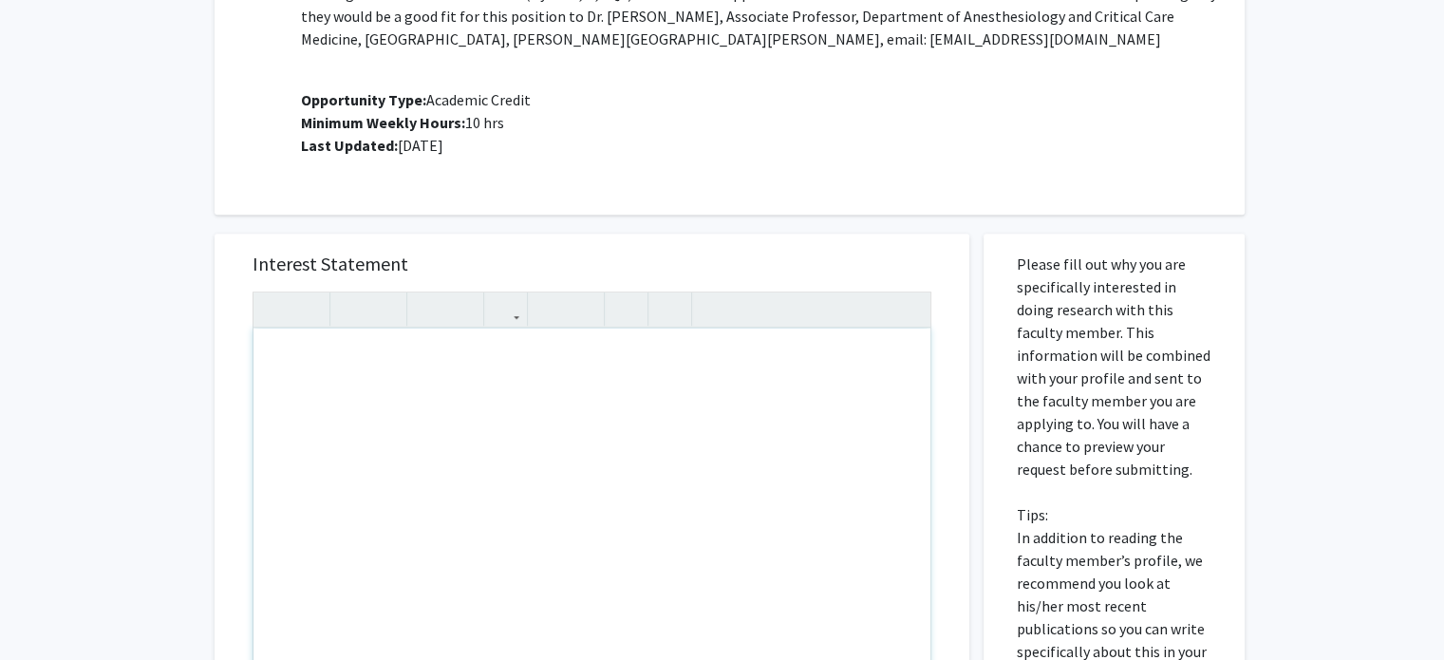
click at [453, 418] on div "To enrich screen reader interactions, please activate Accessibility in Grammarl…" at bounding box center [591, 545] width 677 height 435
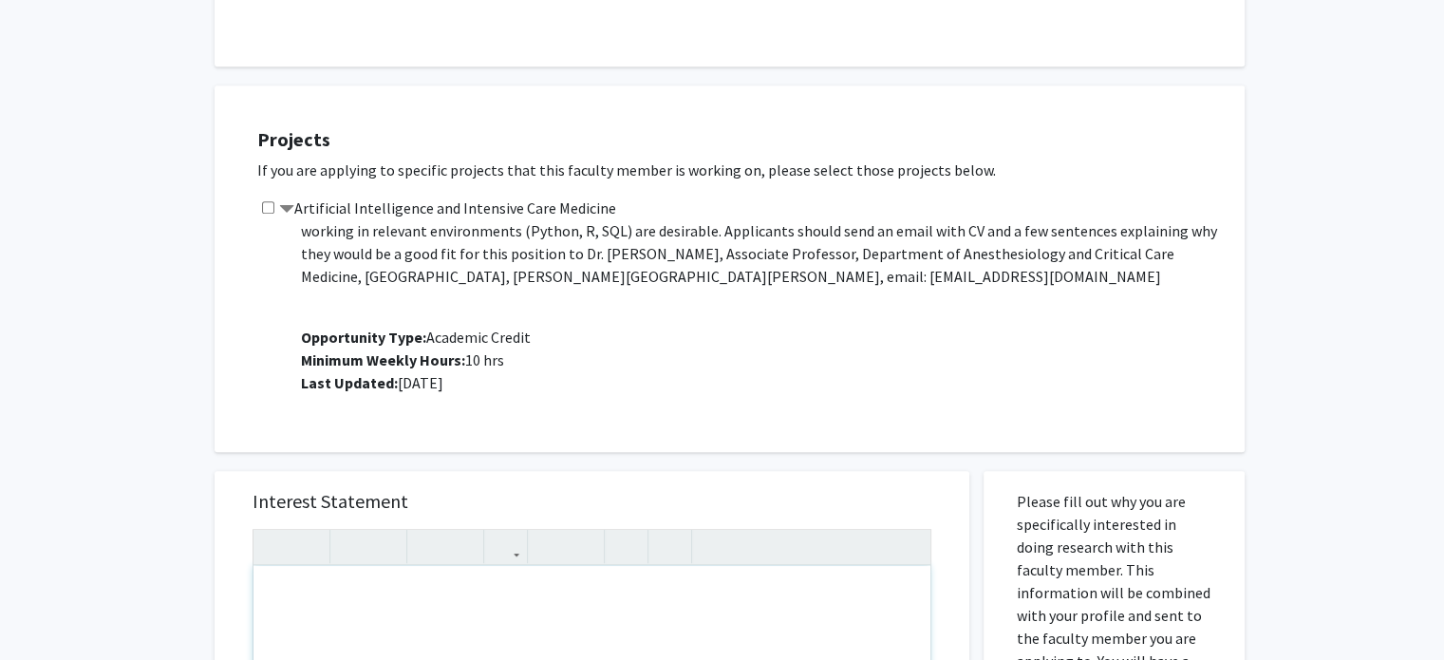
scroll to position [1016, 0]
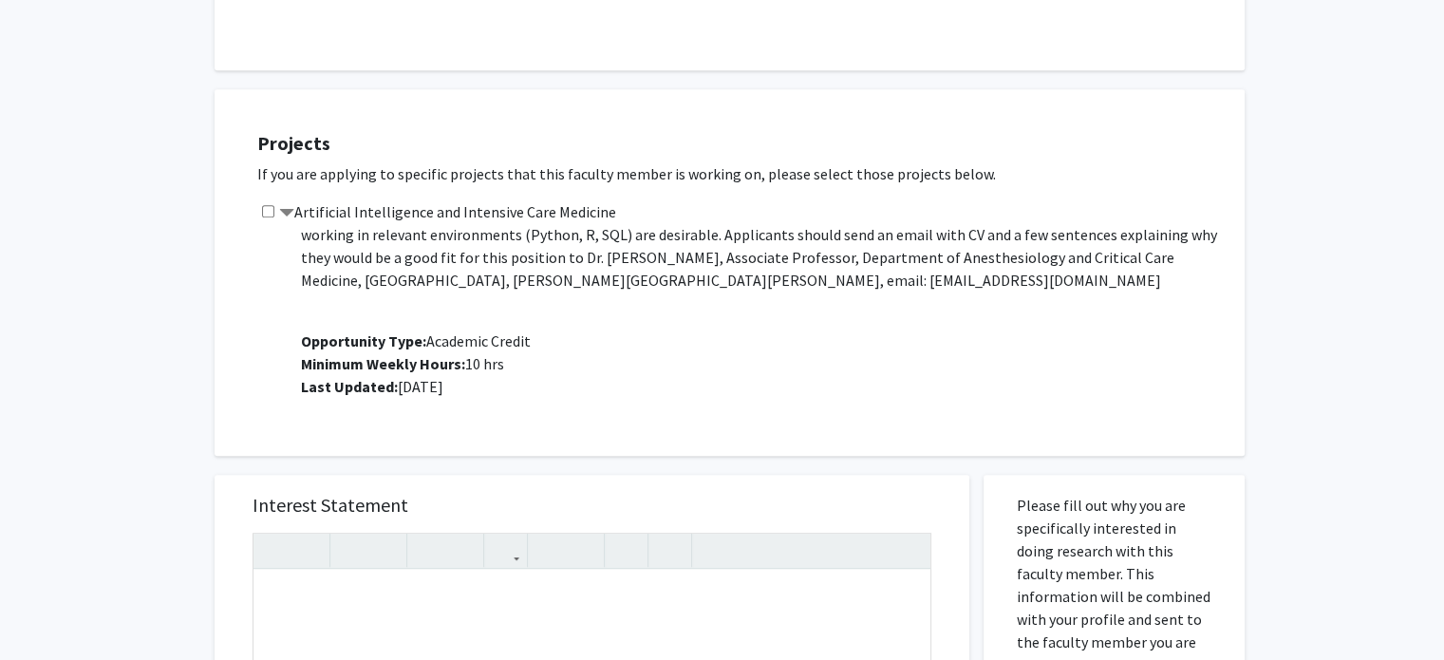
click at [976, 341] on p "This is a virtual/remote project Project Description: Ongoing project The Labor…" at bounding box center [763, 210] width 924 height 375
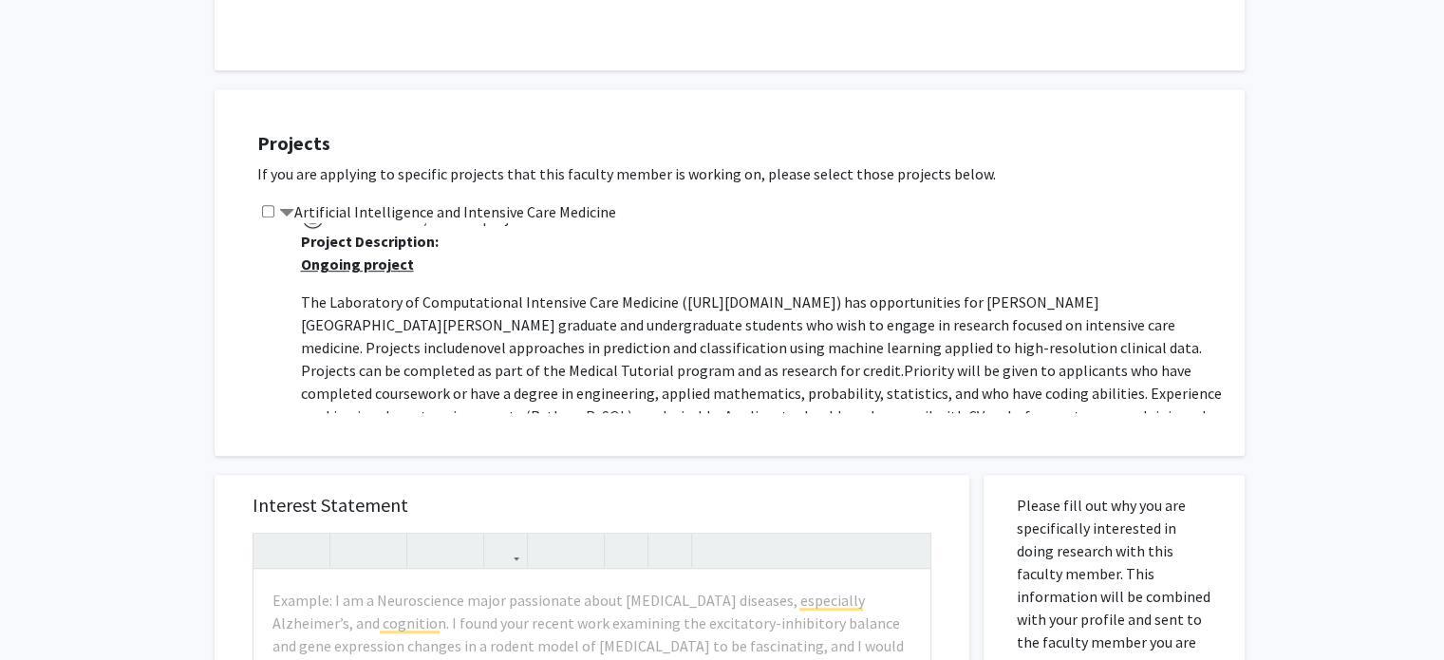
scroll to position [23, 0]
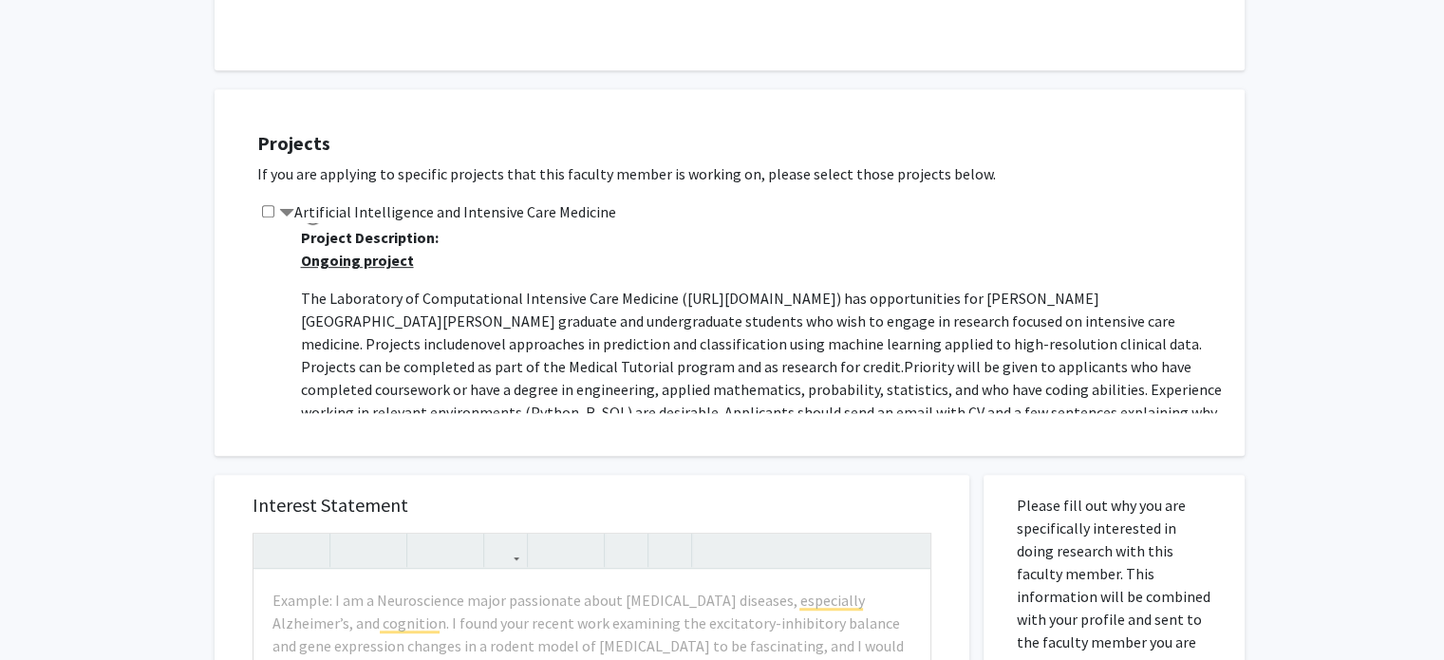
click at [668, 289] on span "The Laboratory of Computational Intensive Care Medicine (" at bounding box center [494, 298] width 386 height 19
drag, startPoint x: 668, startPoint y: 272, endPoint x: 817, endPoint y: 276, distance: 149.1
click at [817, 287] on p "The Laboratory of Computational Intensive Care Medicine ( [URL][DOMAIN_NAME] ) …" at bounding box center [763, 378] width 924 height 182
copy p "( [URL][DOMAIN_NAME]"
